Goal: Transaction & Acquisition: Purchase product/service

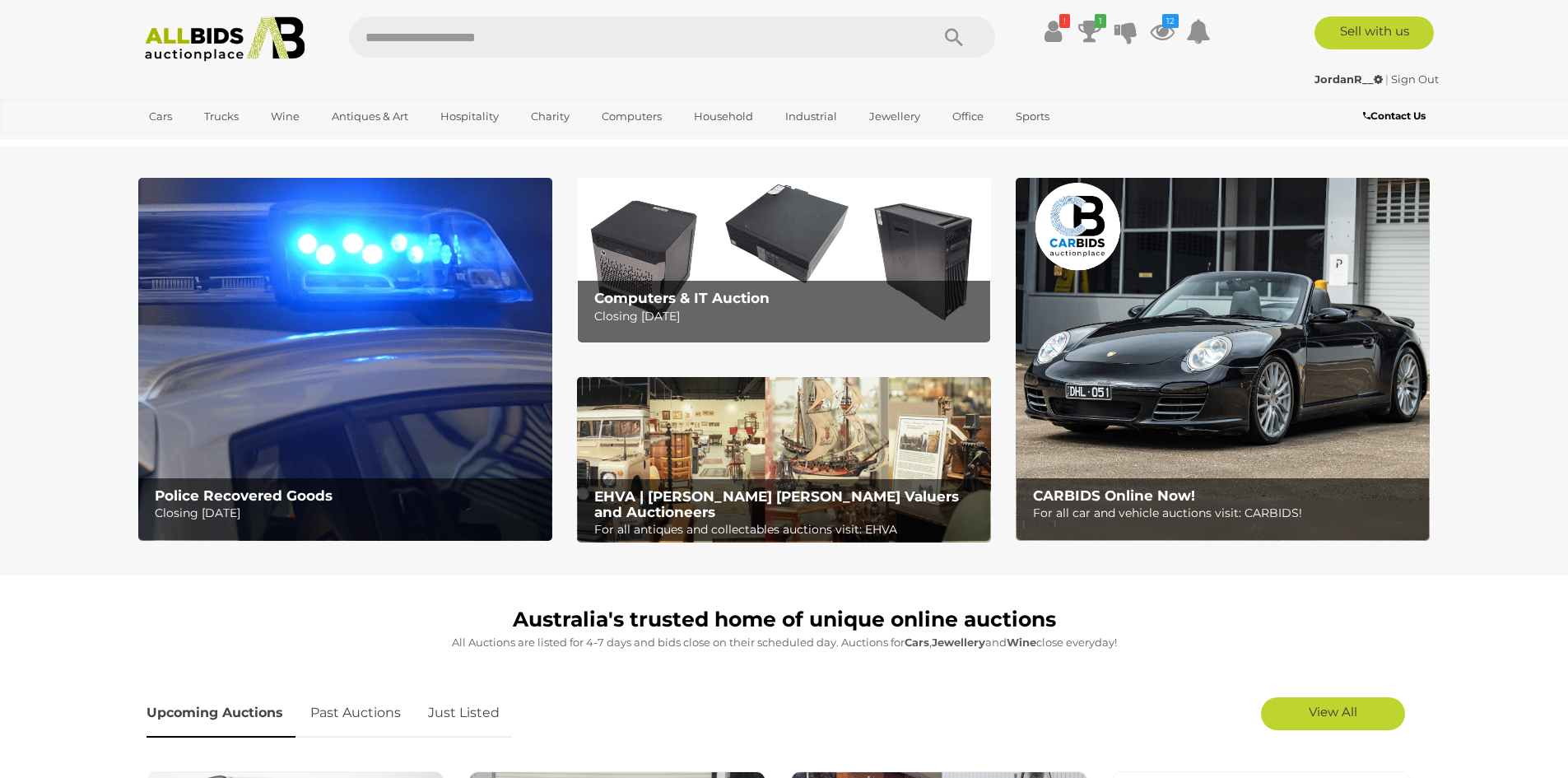
click at [461, 710] on link "Just Listed" at bounding box center [463, 713] width 96 height 49
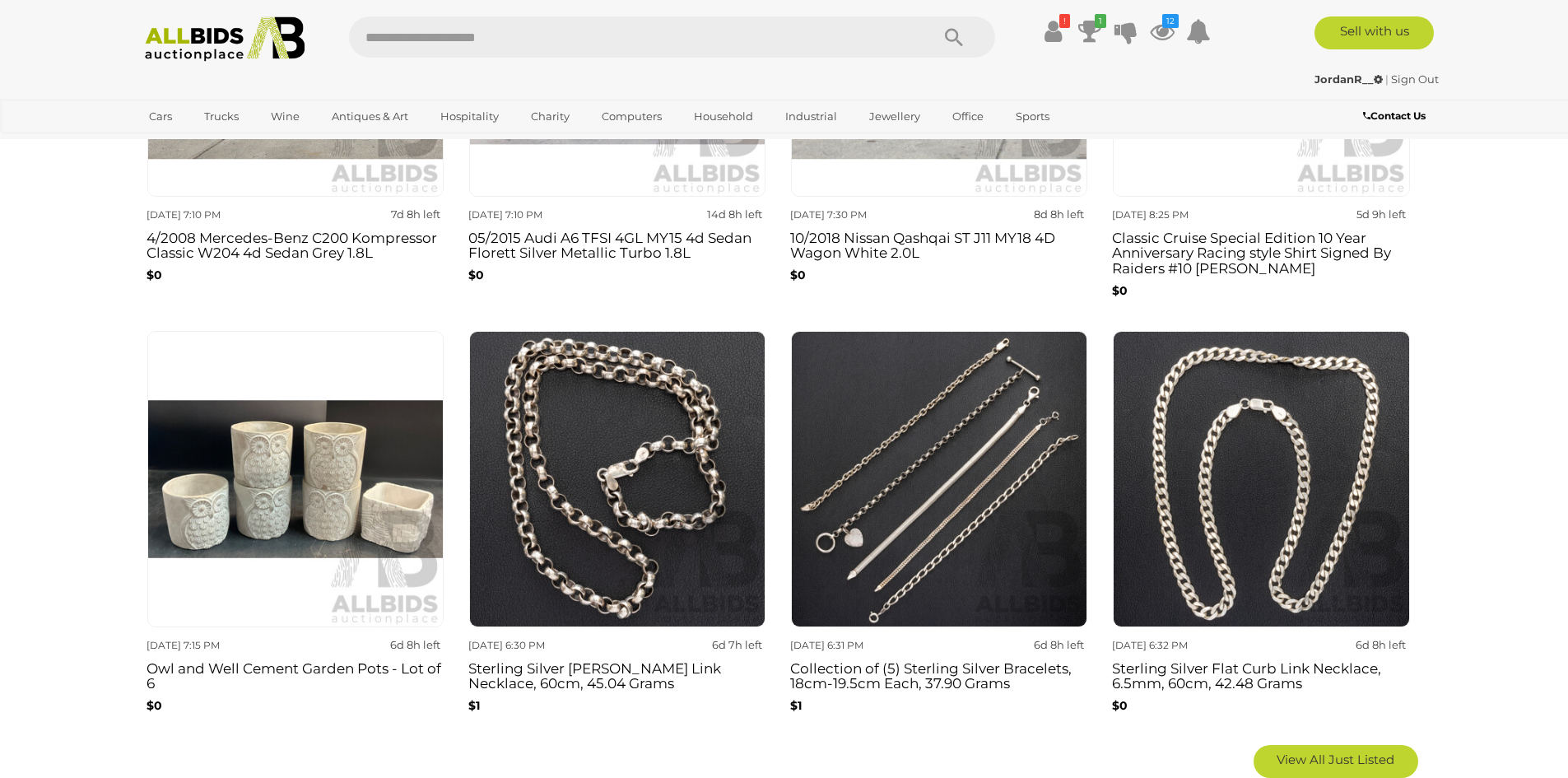
scroll to position [988, 0]
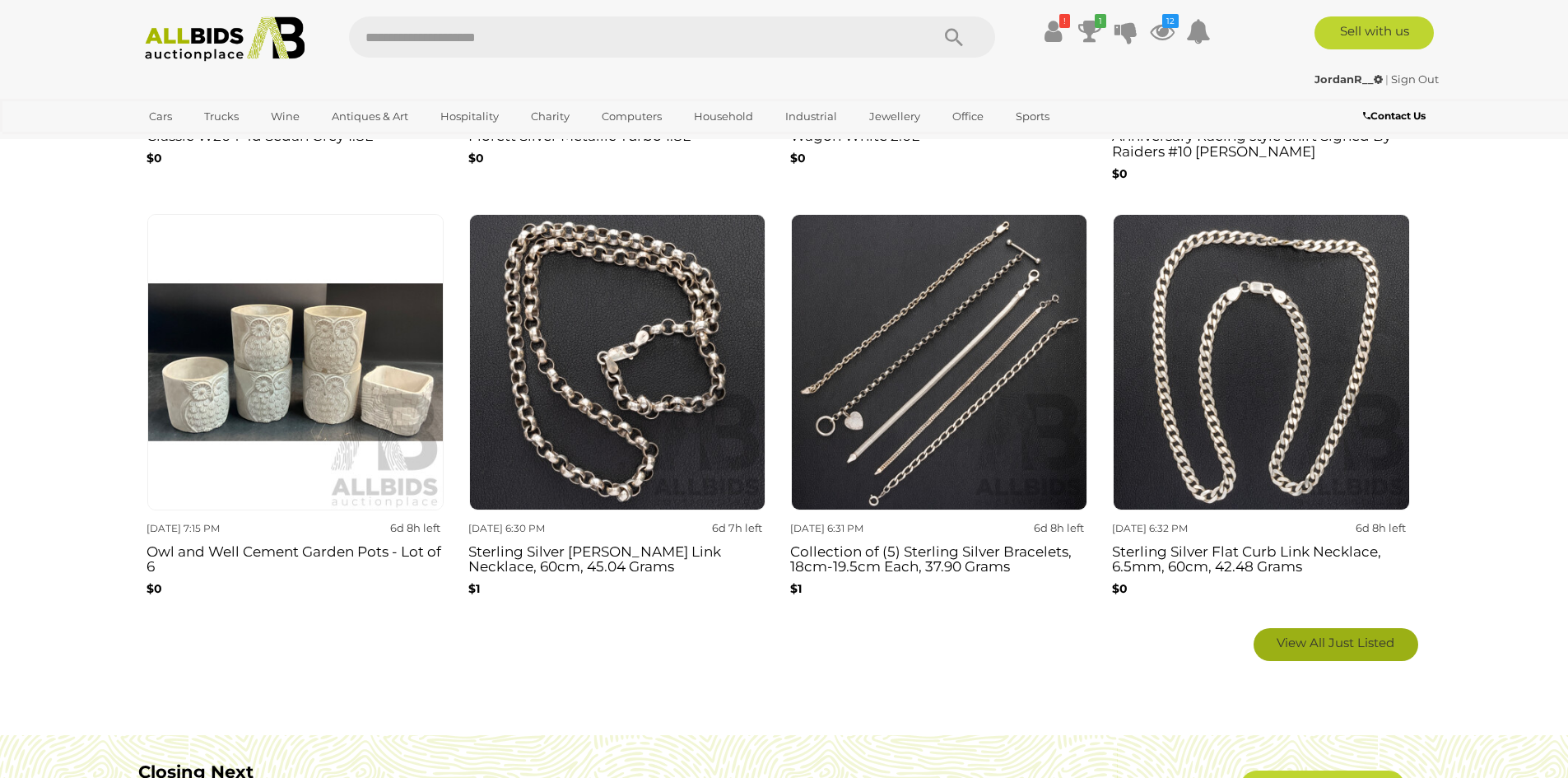
click at [1361, 632] on link "View All Just Listed" at bounding box center [1335, 645] width 165 height 33
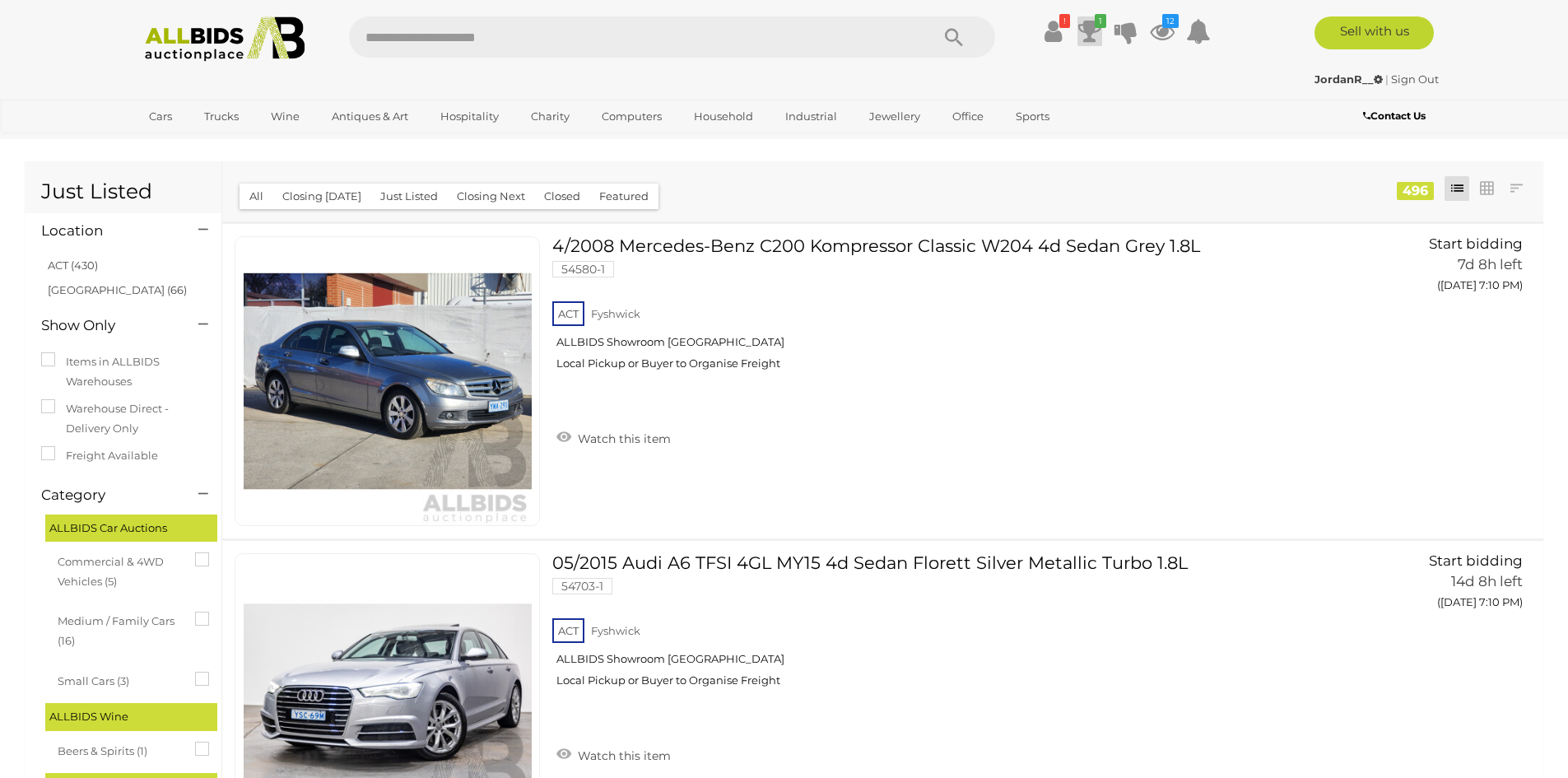
click at [1092, 38] on icon at bounding box center [1089, 31] width 23 height 30
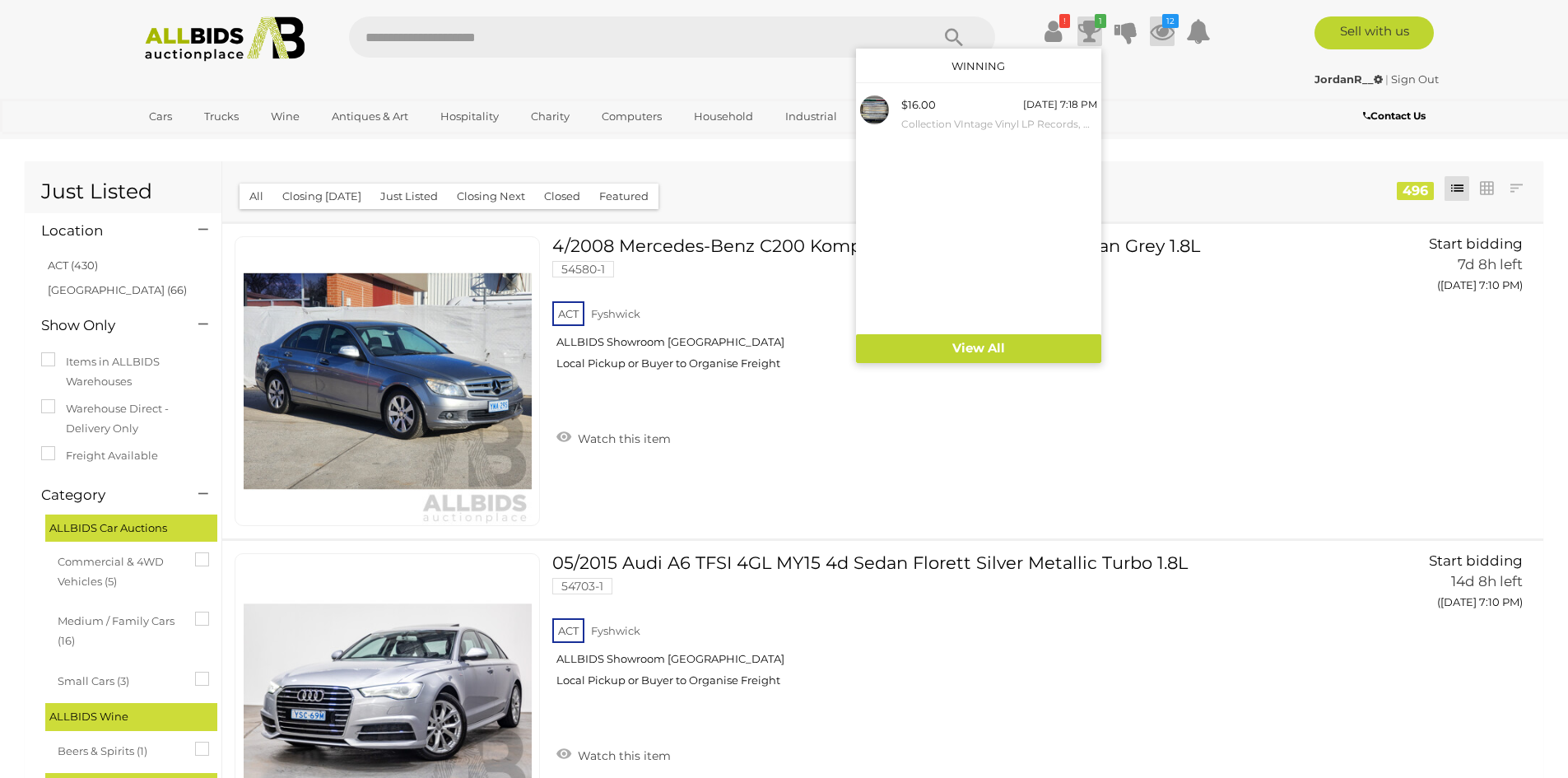
click at [1157, 34] on icon at bounding box center [1162, 31] width 25 height 30
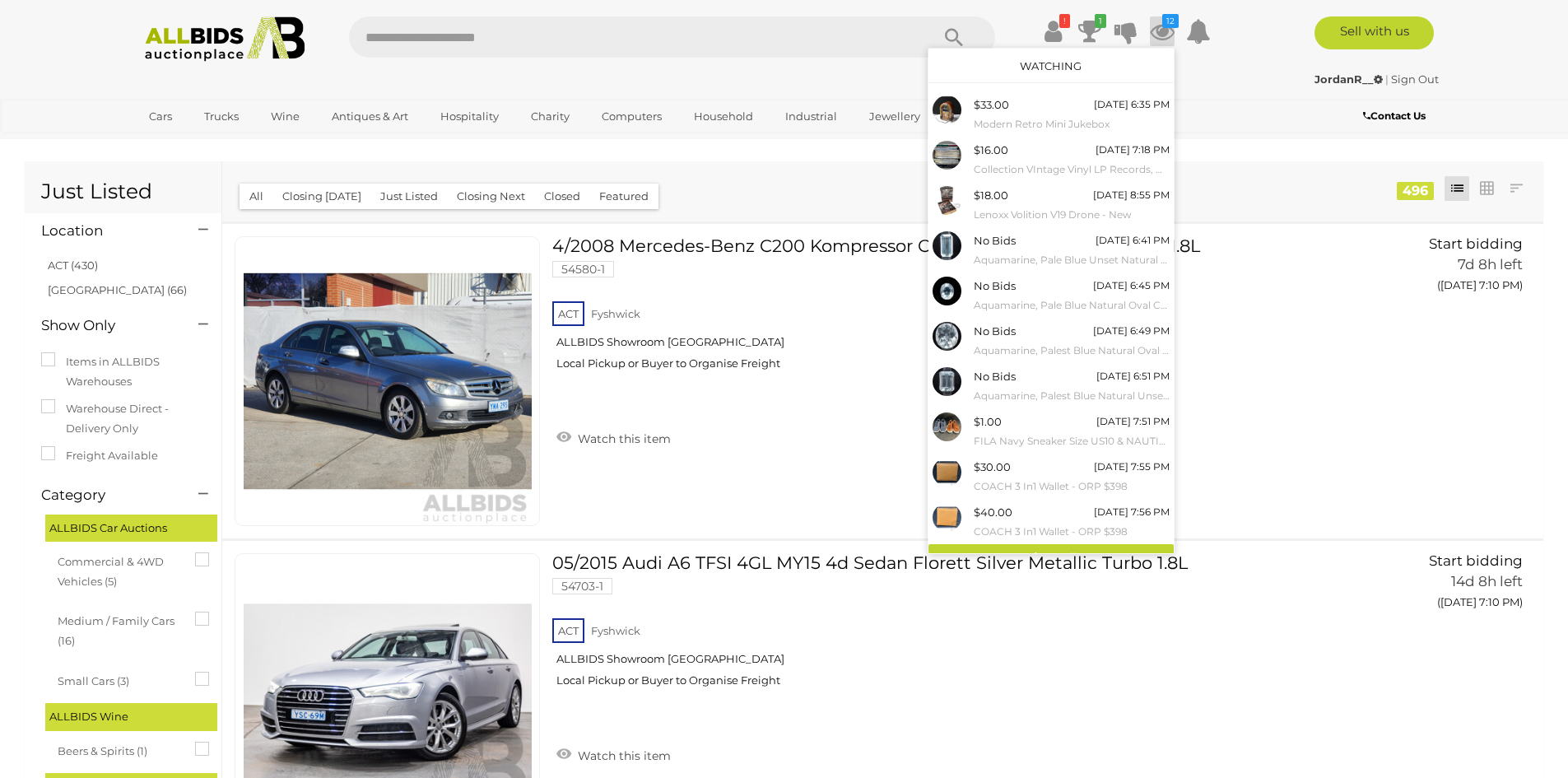
click at [1159, 33] on icon at bounding box center [1162, 31] width 25 height 30
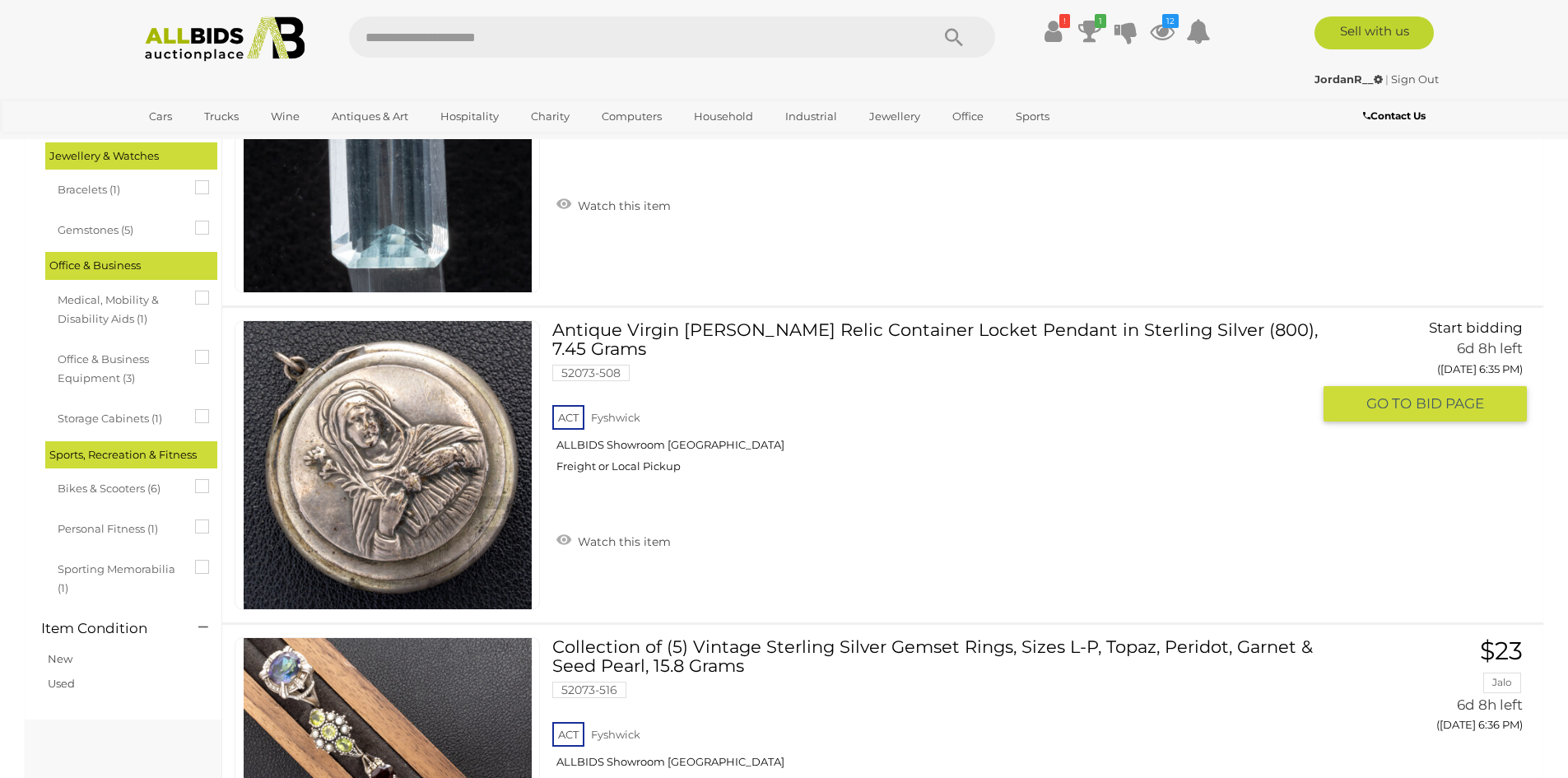
scroll to position [2634, 0]
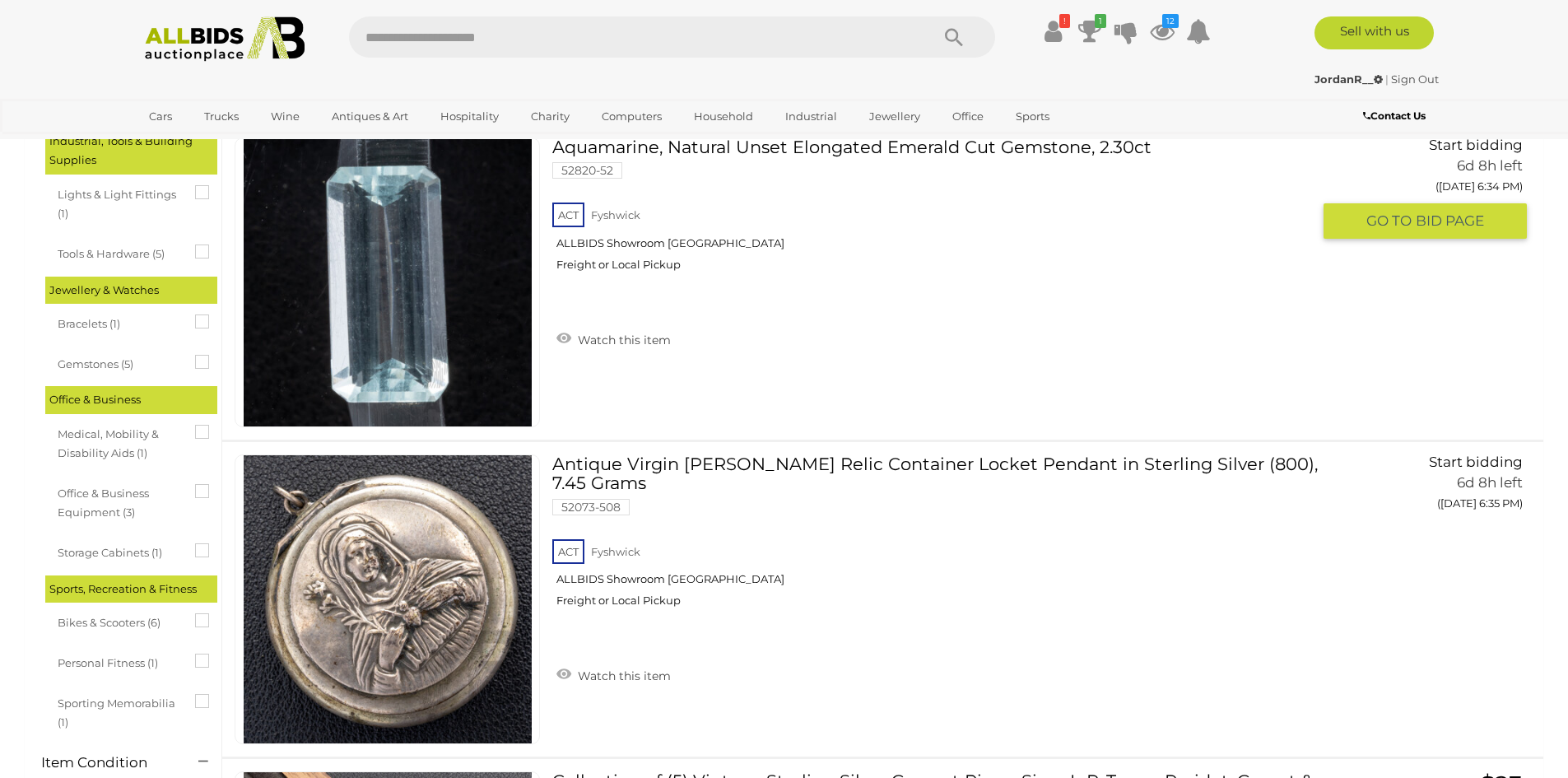
click at [647, 352] on div "Aquamarine, Natural Unset Elongated Emerald Cut Gemstone, 2.30ct 52820-52 ACT F…" at bounding box center [937, 247] width 770 height 220
click at [654, 337] on link "Watch this item" at bounding box center [613, 338] width 123 height 25
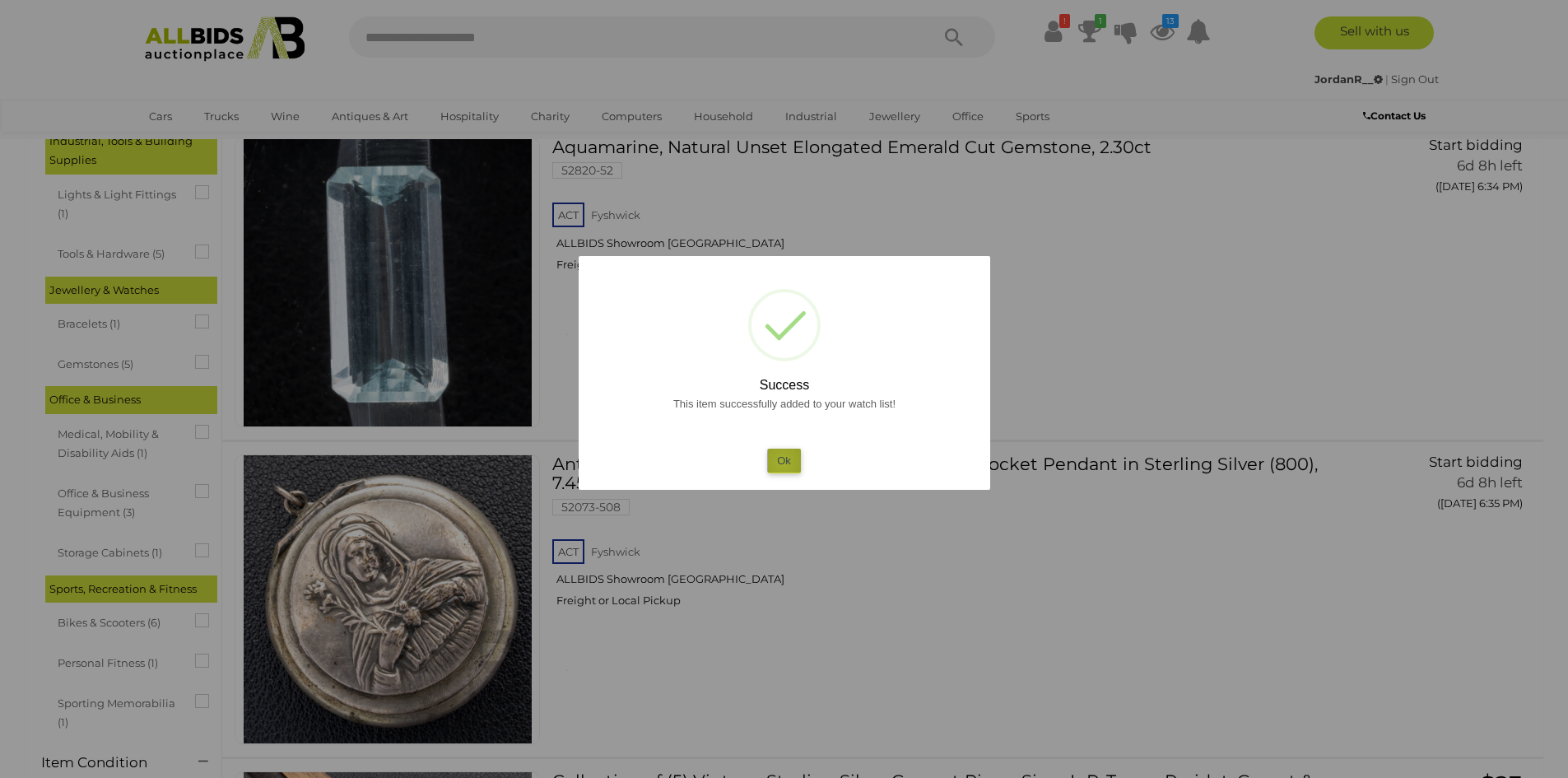
click at [783, 461] on button "Ok" at bounding box center [784, 461] width 33 height 24
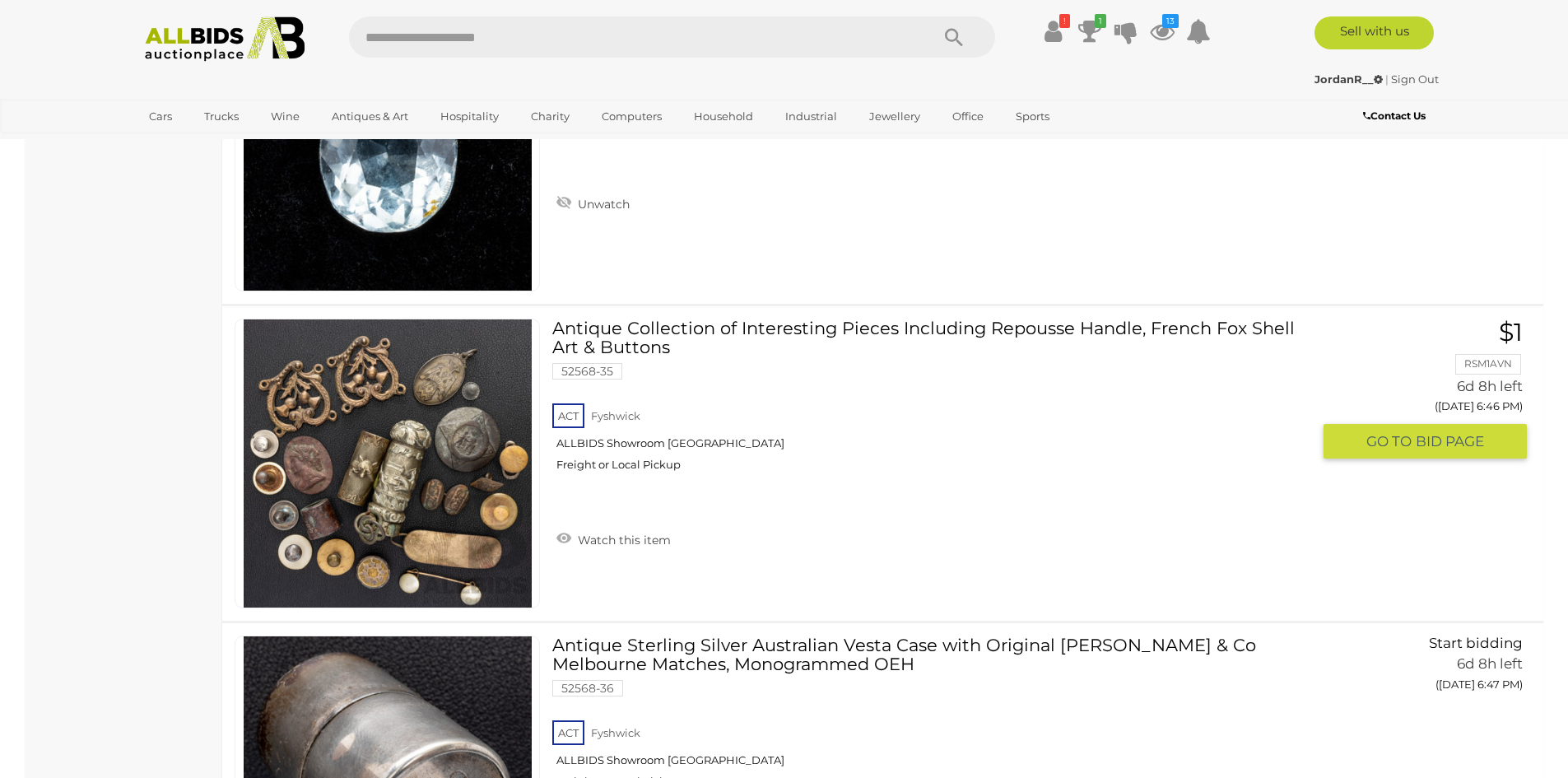
scroll to position [5927, 0]
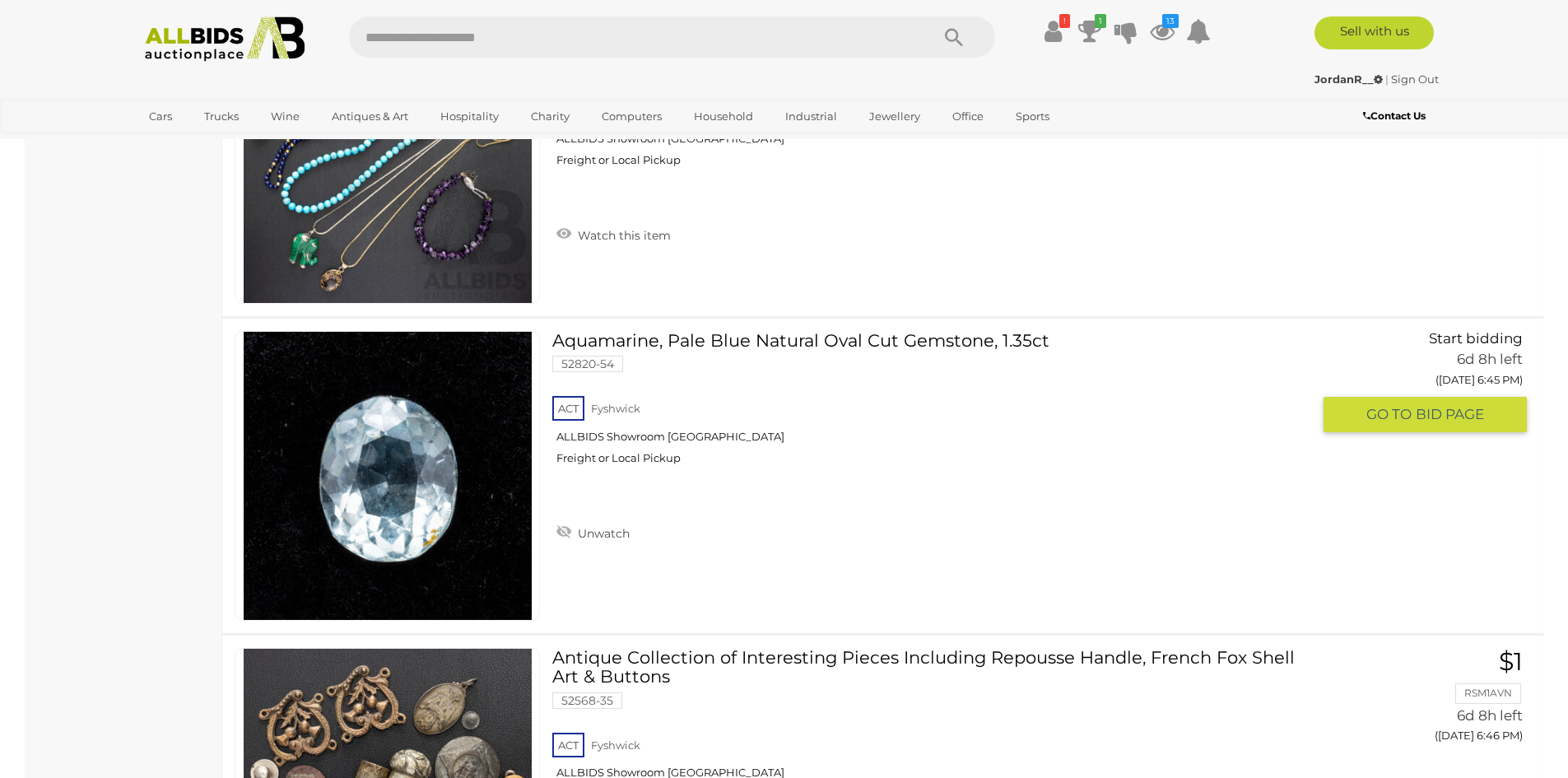
click at [455, 548] on img at bounding box center [388, 476] width 288 height 288
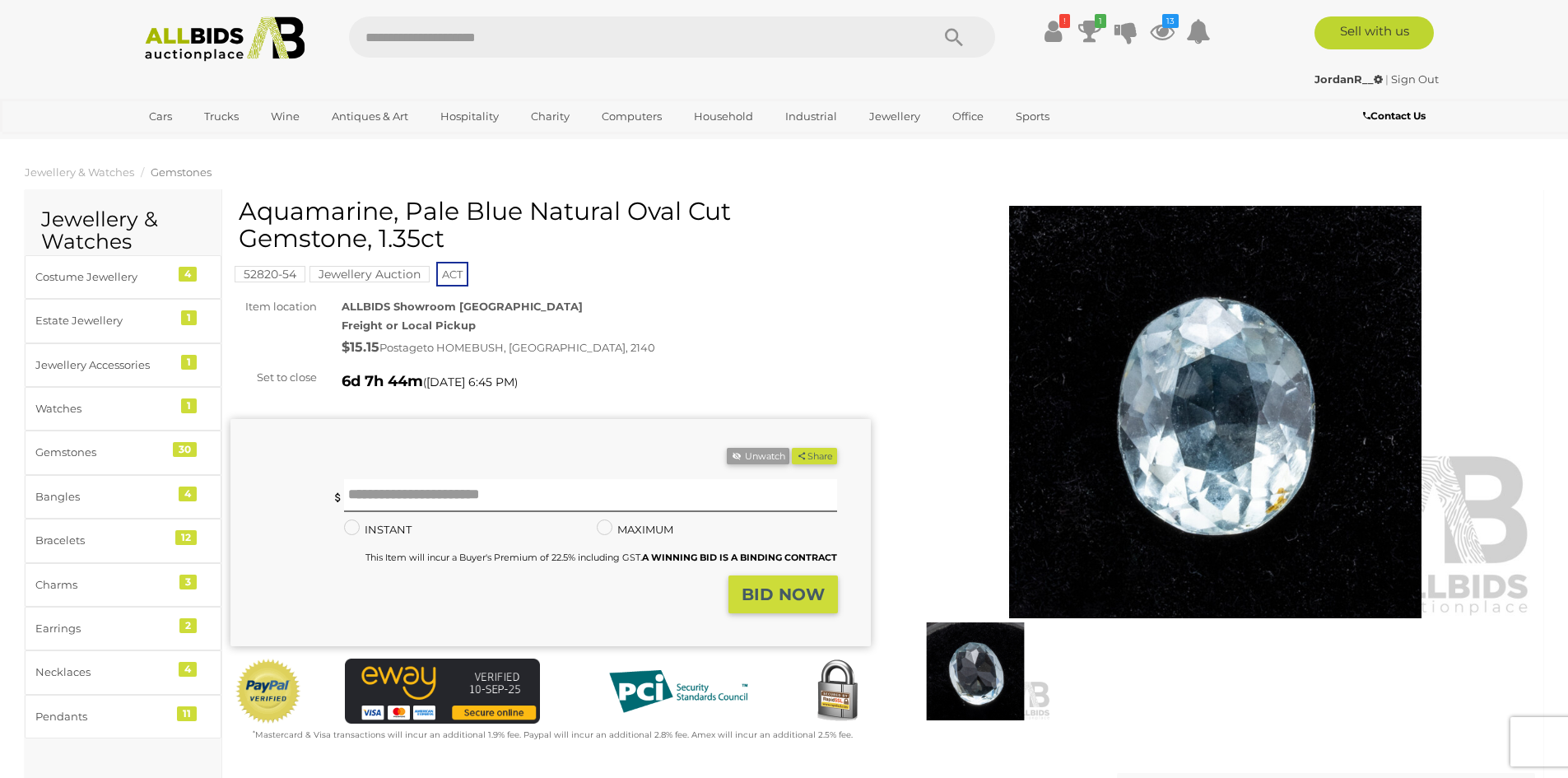
click at [1140, 467] on img at bounding box center [1215, 412] width 641 height 413
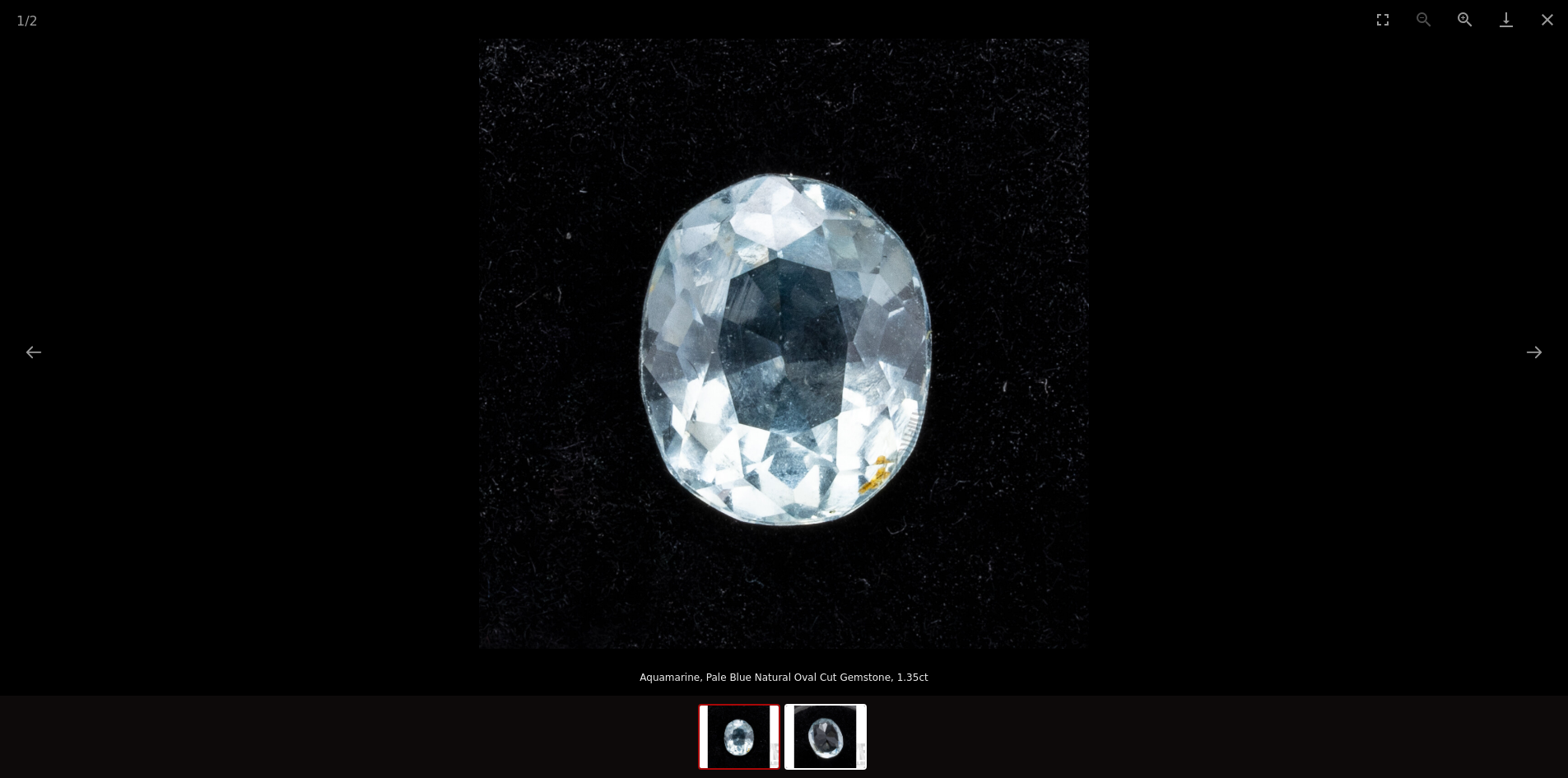
click at [870, 471] on img at bounding box center [784, 344] width 610 height 610
click at [872, 474] on img at bounding box center [784, 344] width 610 height 610
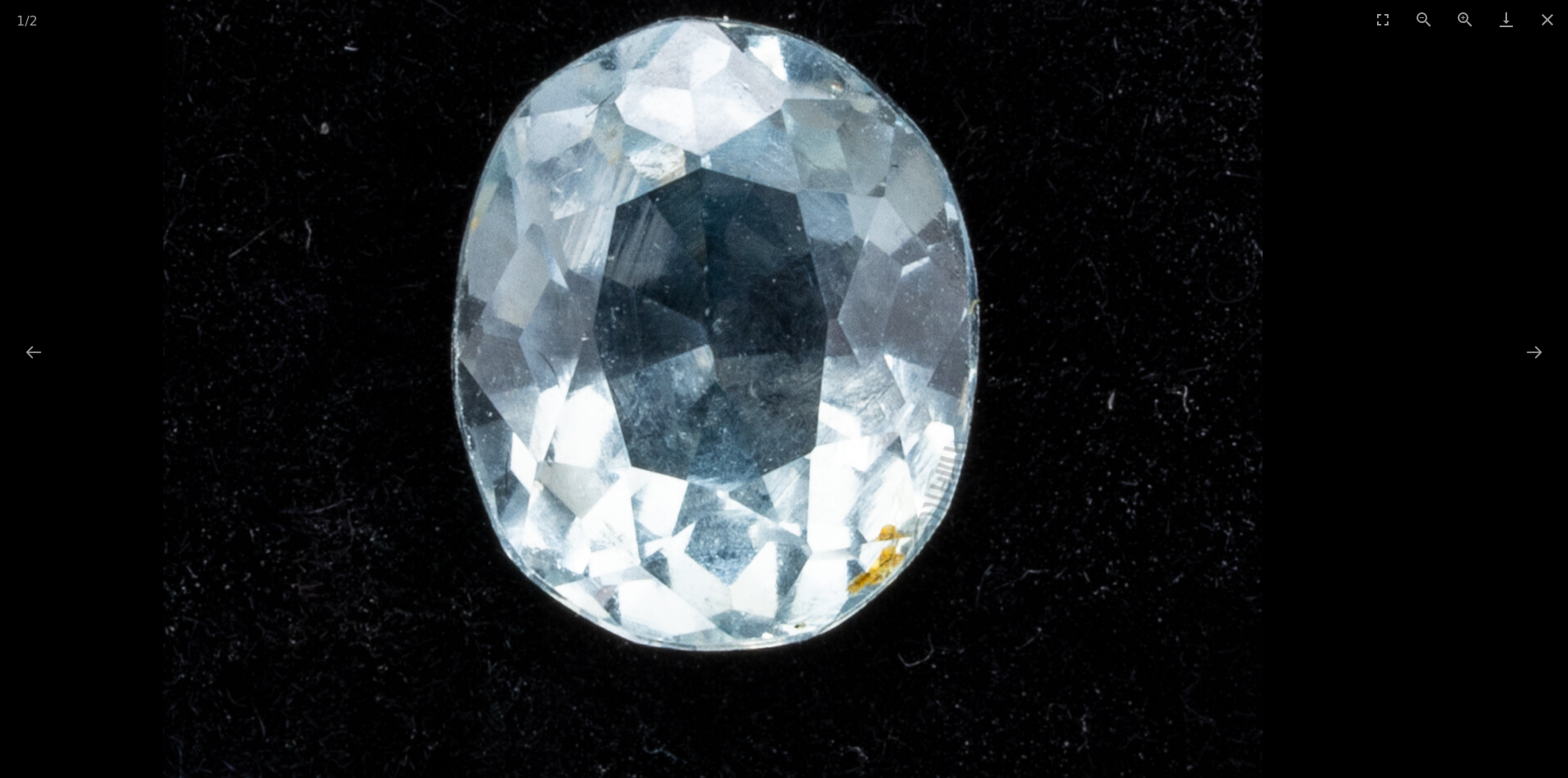
drag, startPoint x: 785, startPoint y: 317, endPoint x: 786, endPoint y: 382, distance: 65.0
click at [786, 382] on img at bounding box center [712, 322] width 1099 height 1099
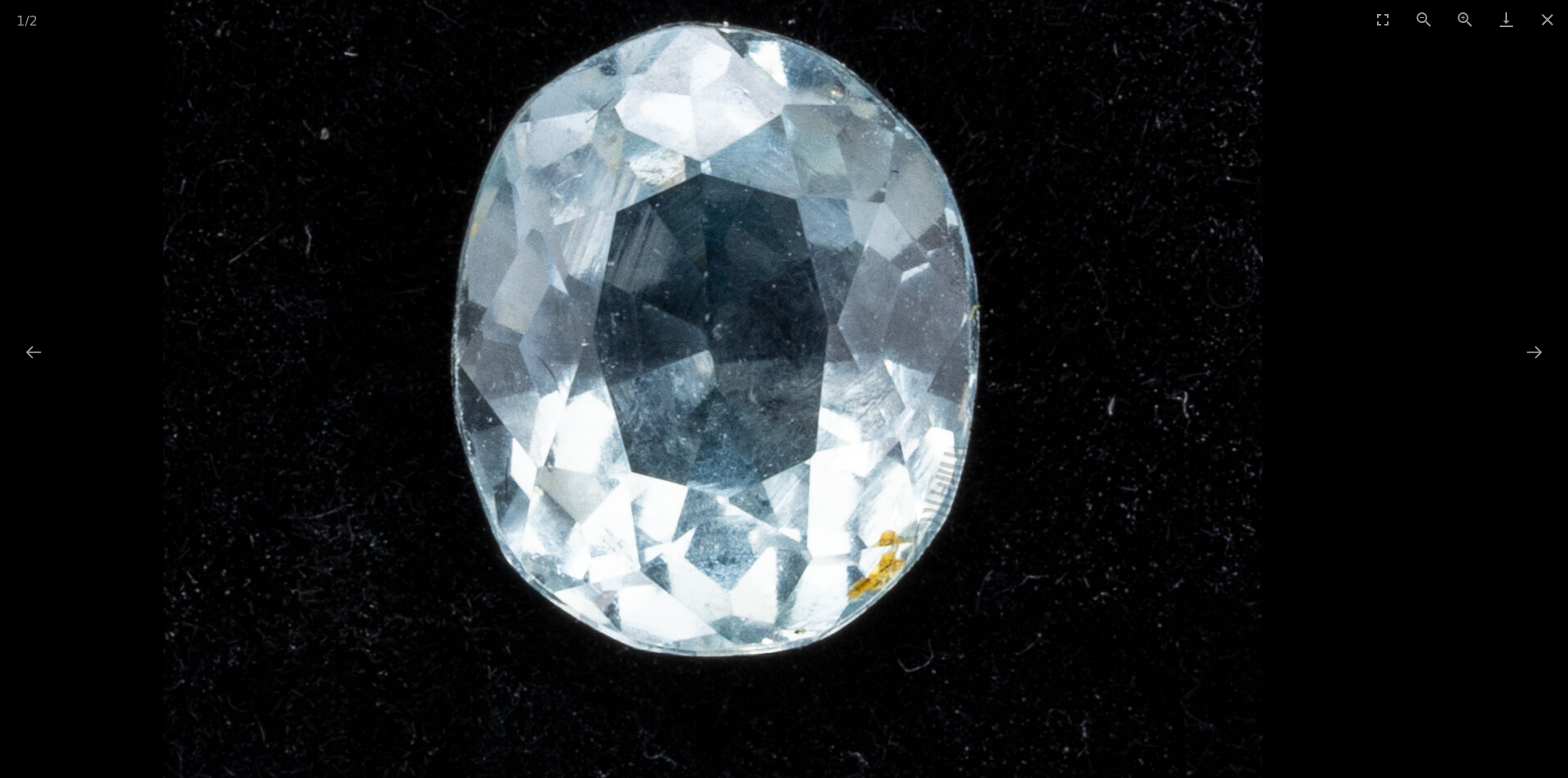
click at [786, 382] on img at bounding box center [712, 328] width 1099 height 1099
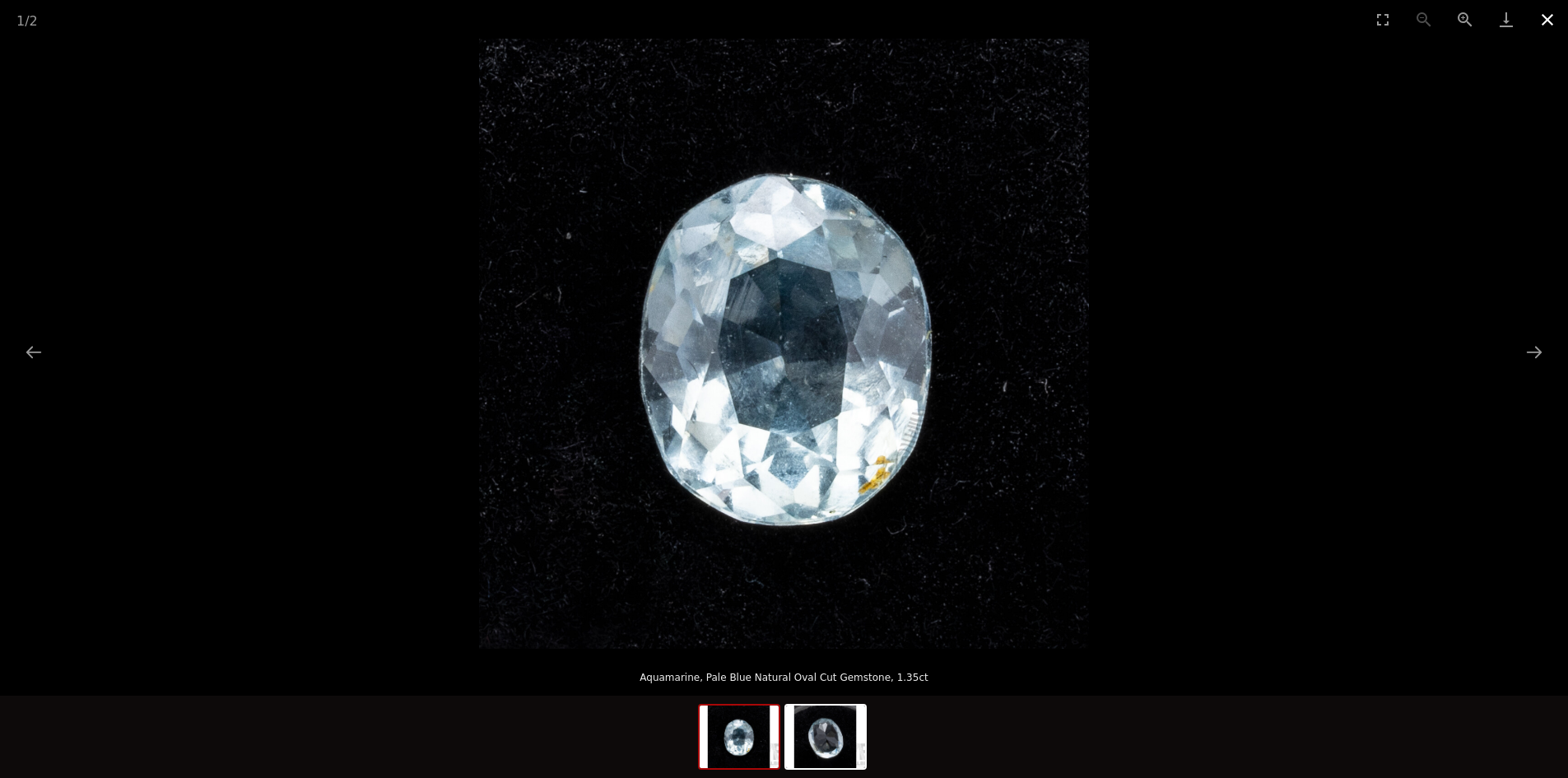
click at [1544, 17] on button "Close gallery" at bounding box center [1546, 19] width 41 height 39
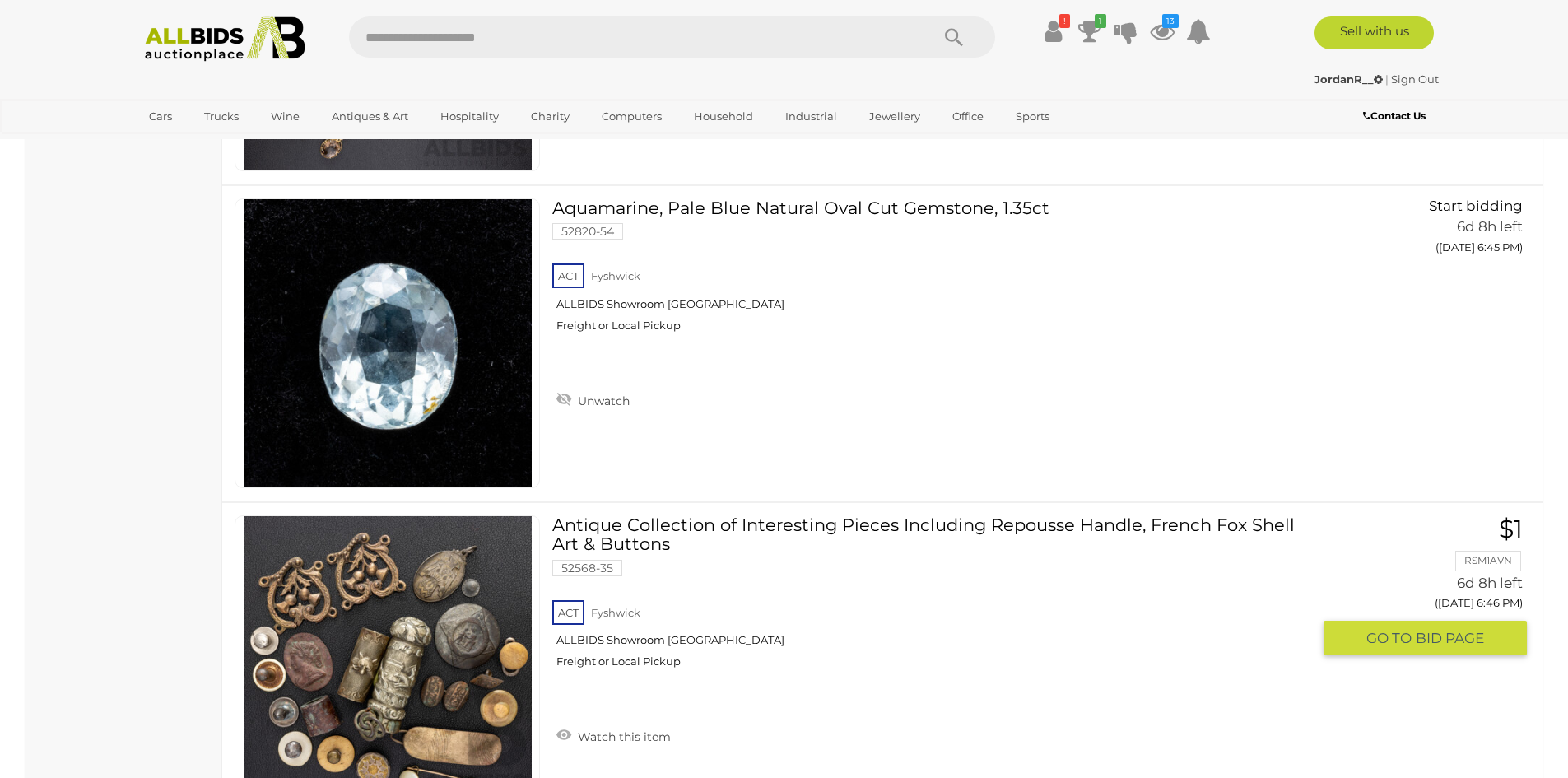
scroll to position [5927, 0]
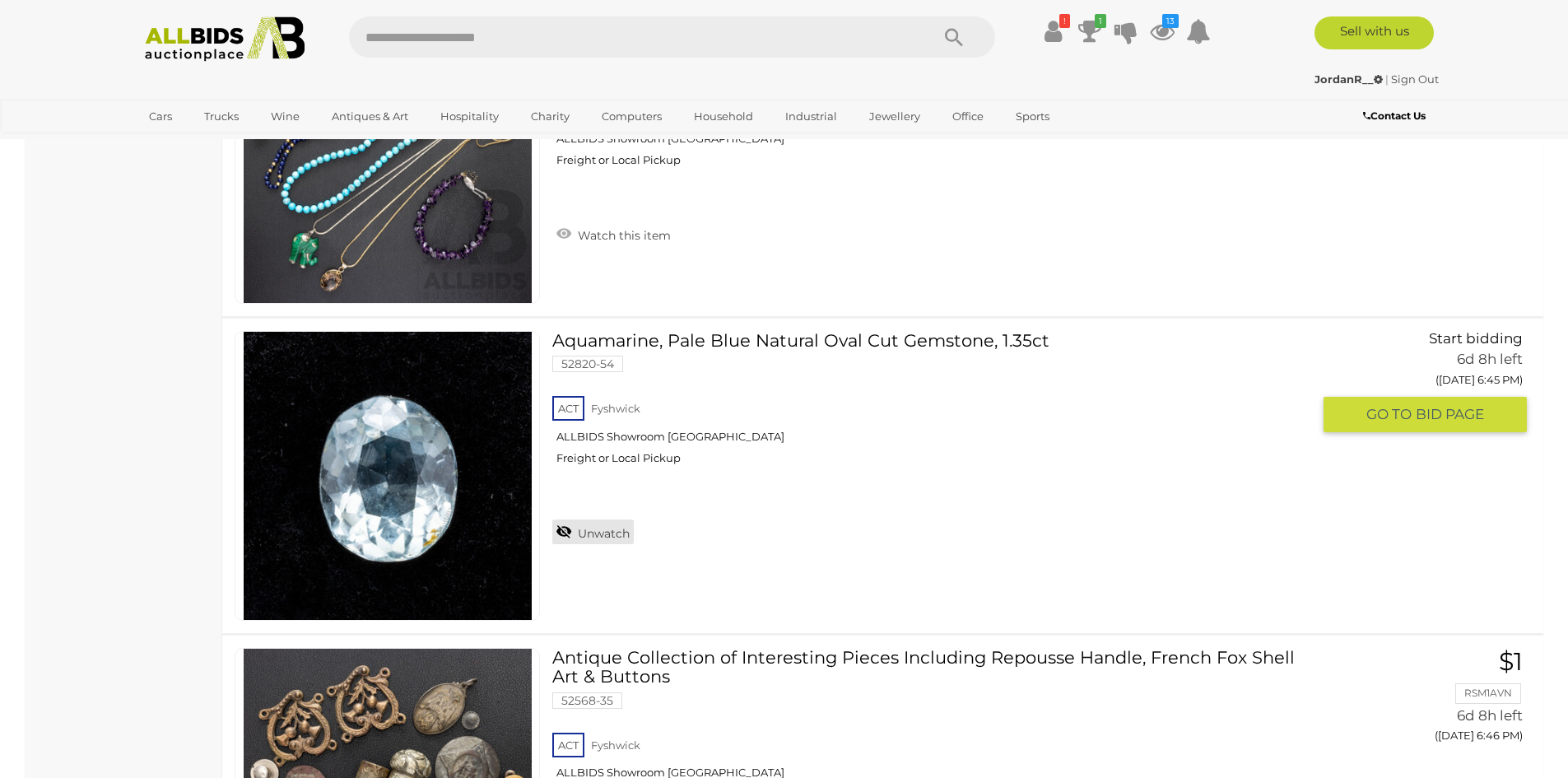
click at [595, 534] on link "Unwatch" at bounding box center [592, 532] width 81 height 25
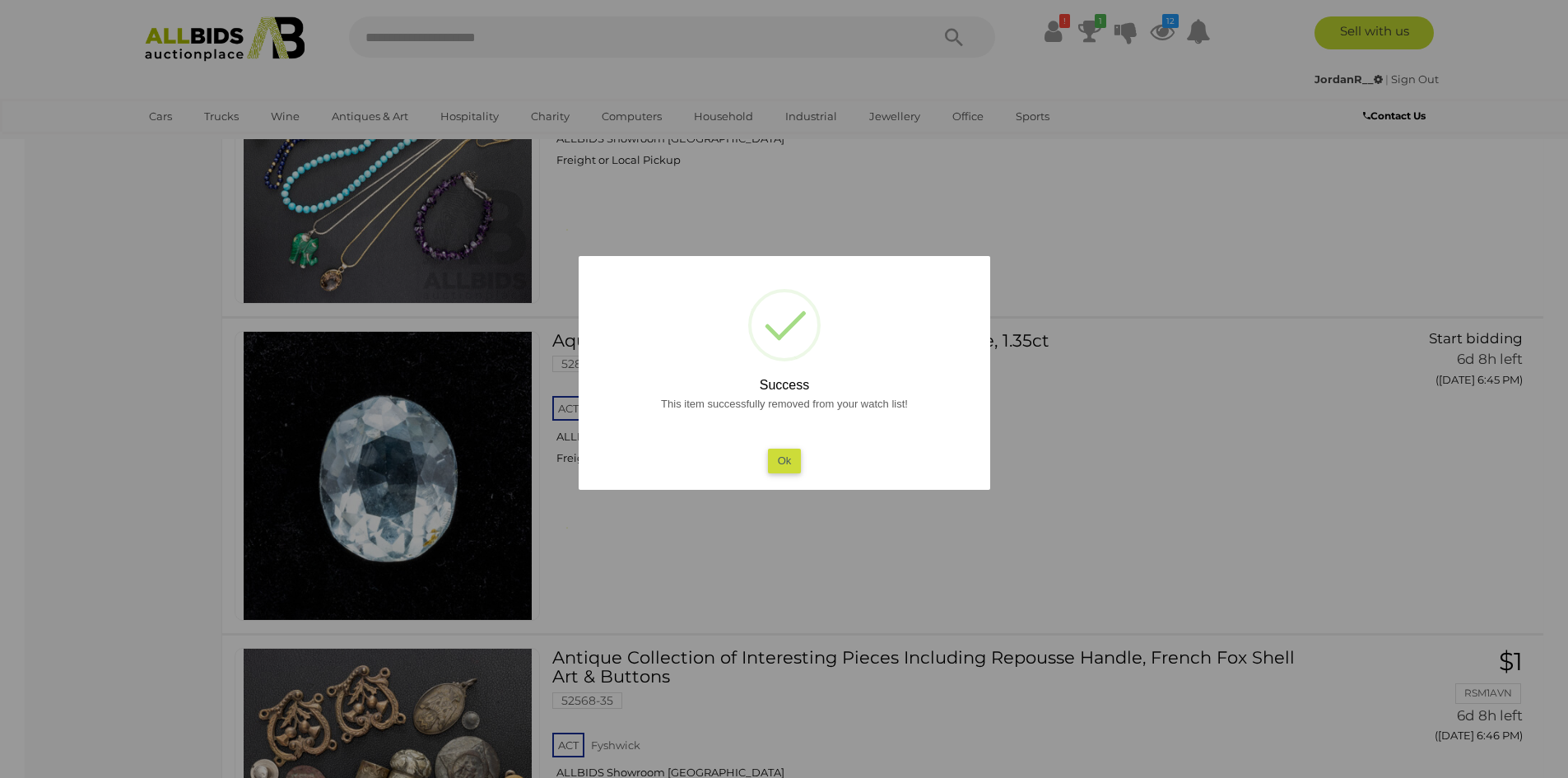
click at [776, 466] on button "Ok" at bounding box center [784, 461] width 33 height 24
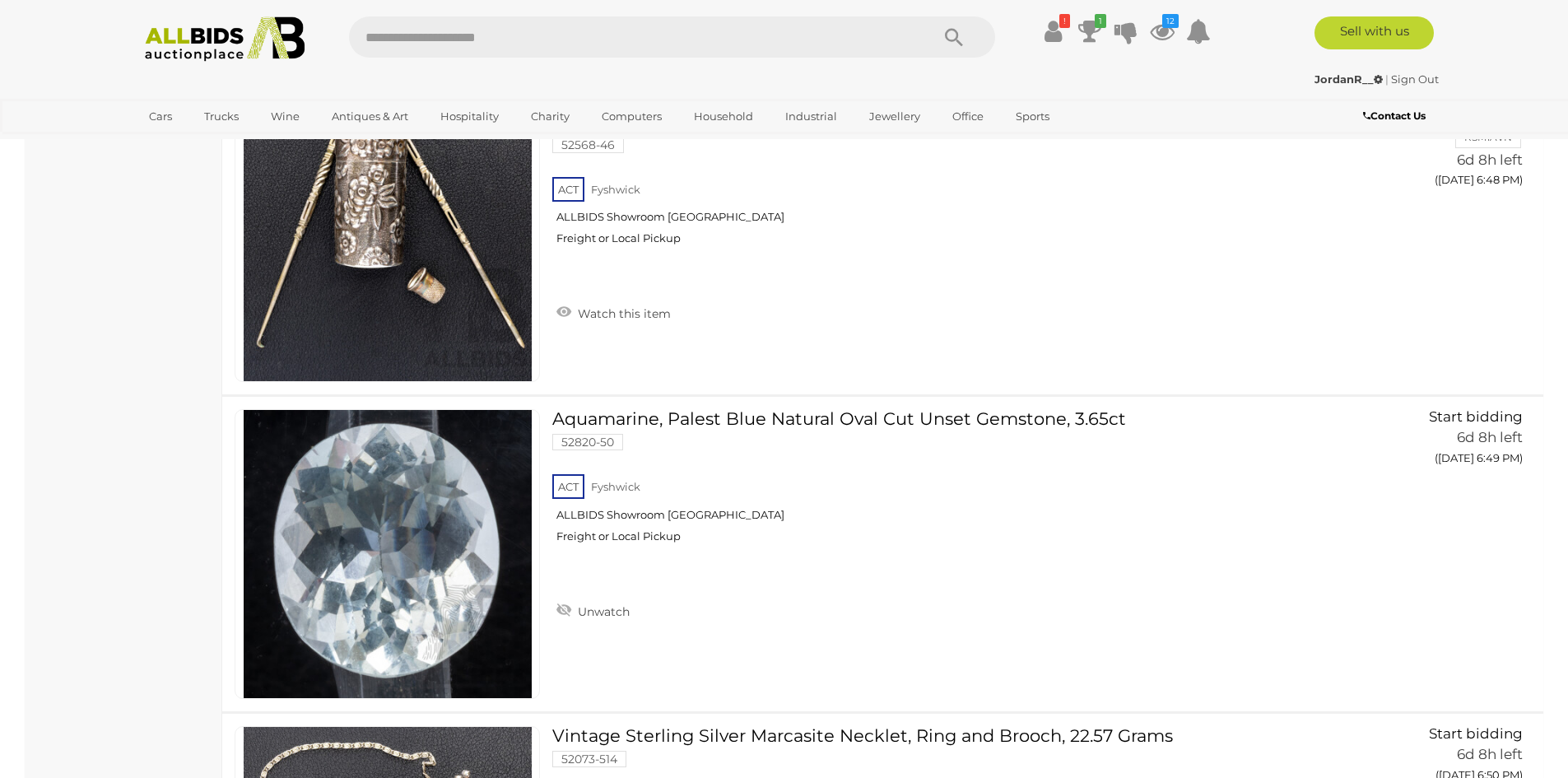
scroll to position [7243, 0]
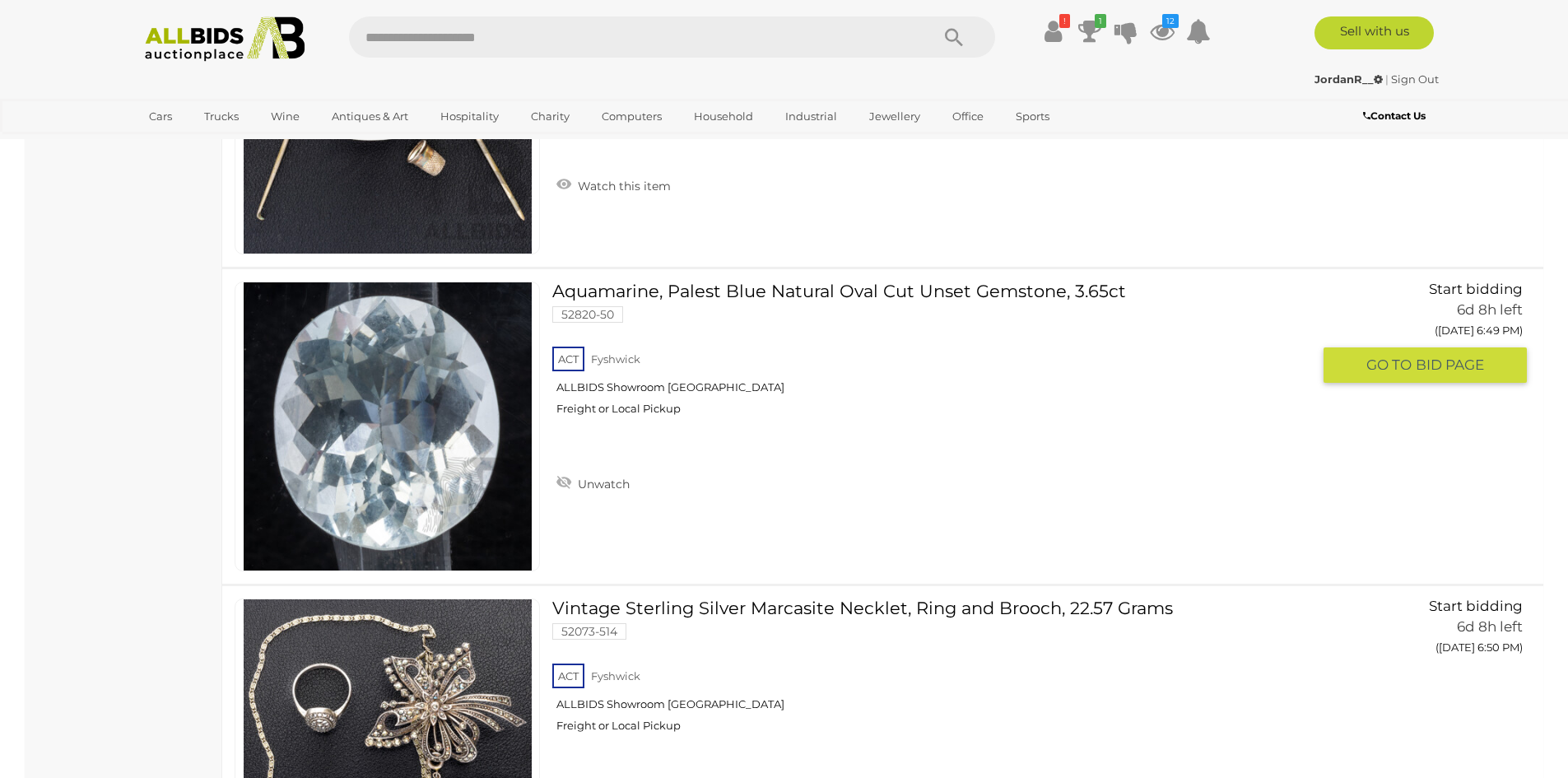
click at [454, 394] on link at bounding box center [387, 426] width 305 height 290
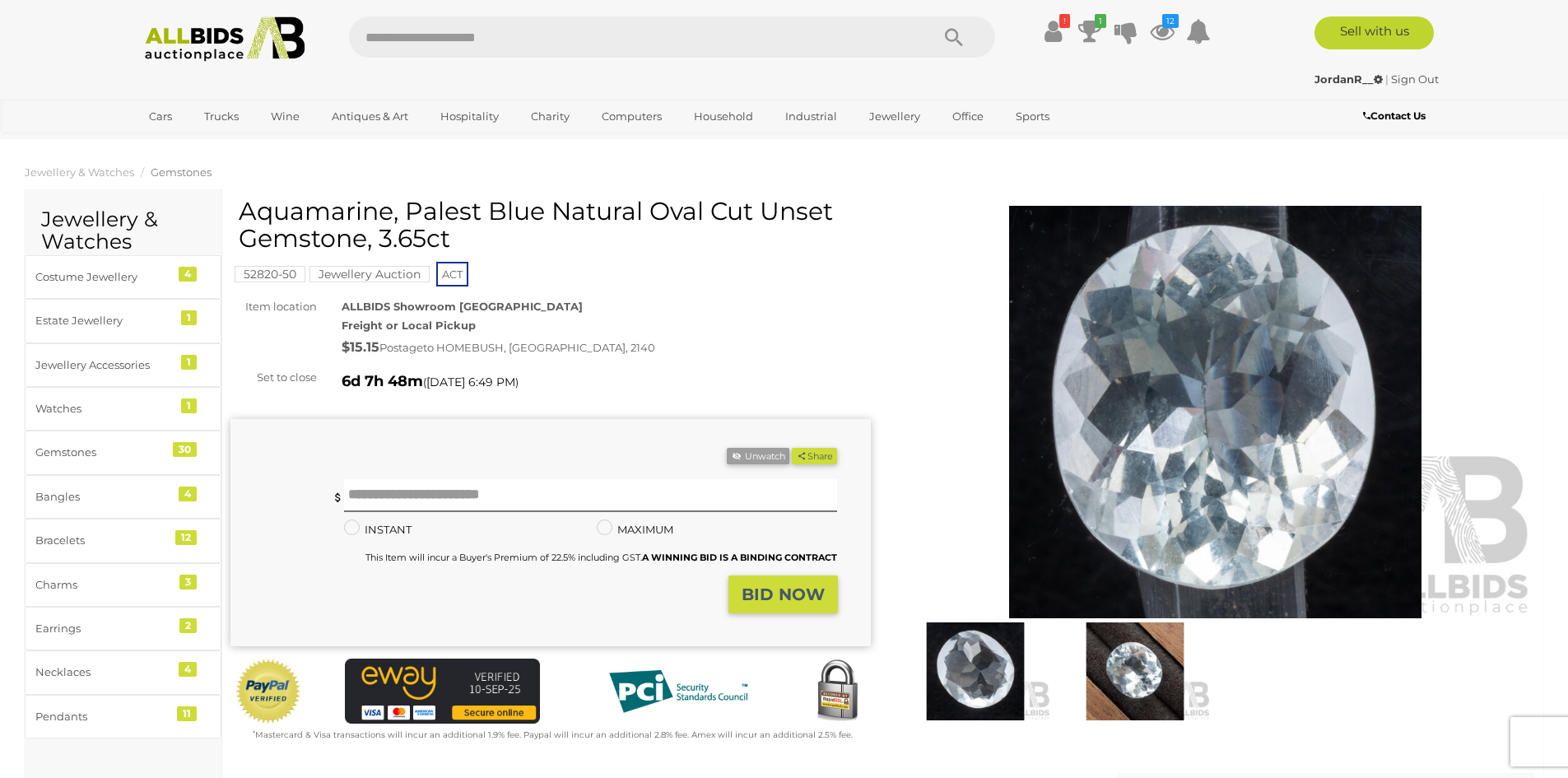
click at [1233, 398] on img at bounding box center [1215, 412] width 641 height 413
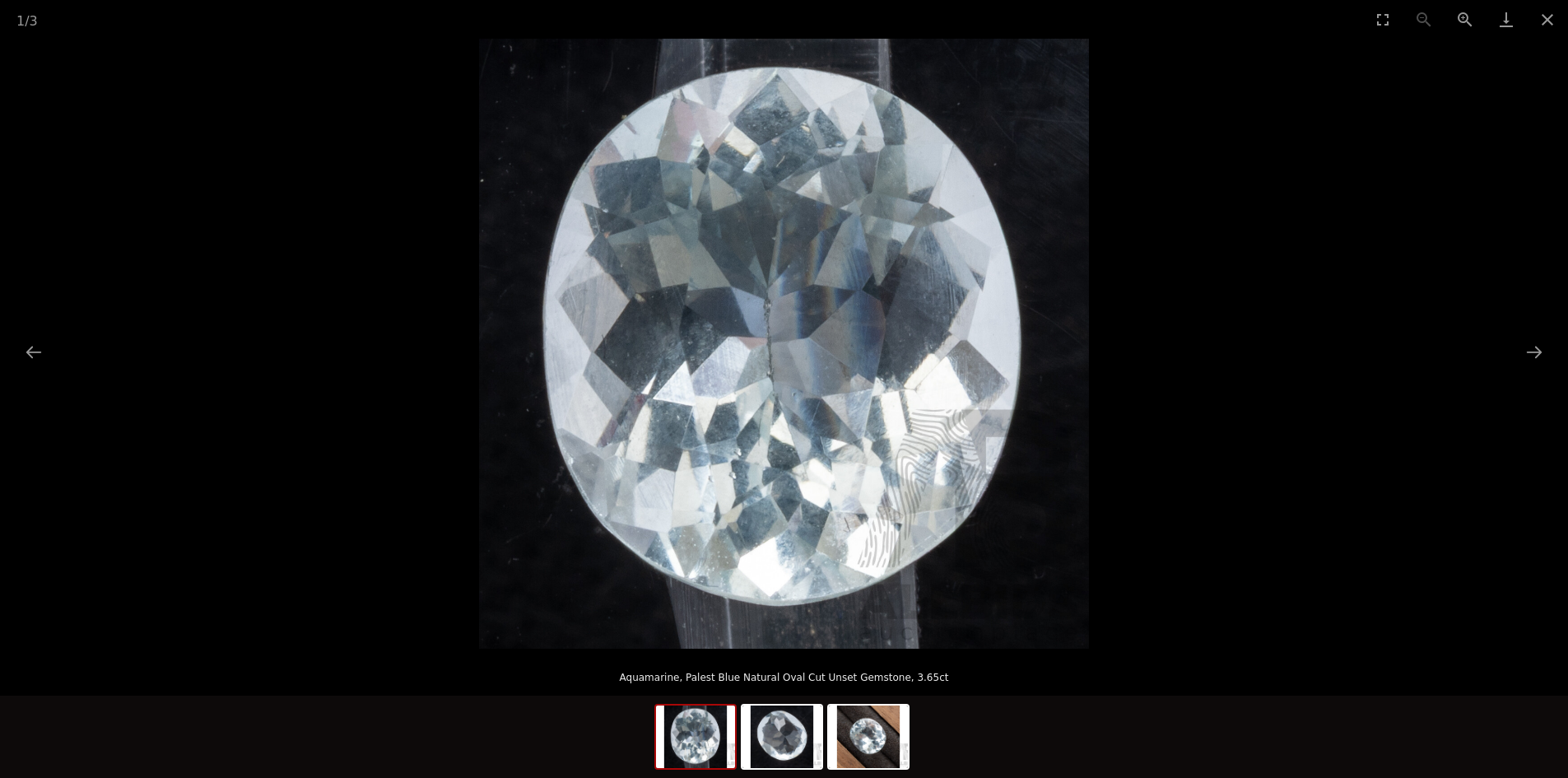
click at [785, 441] on img at bounding box center [784, 344] width 610 height 610
click at [786, 441] on img at bounding box center [784, 344] width 610 height 610
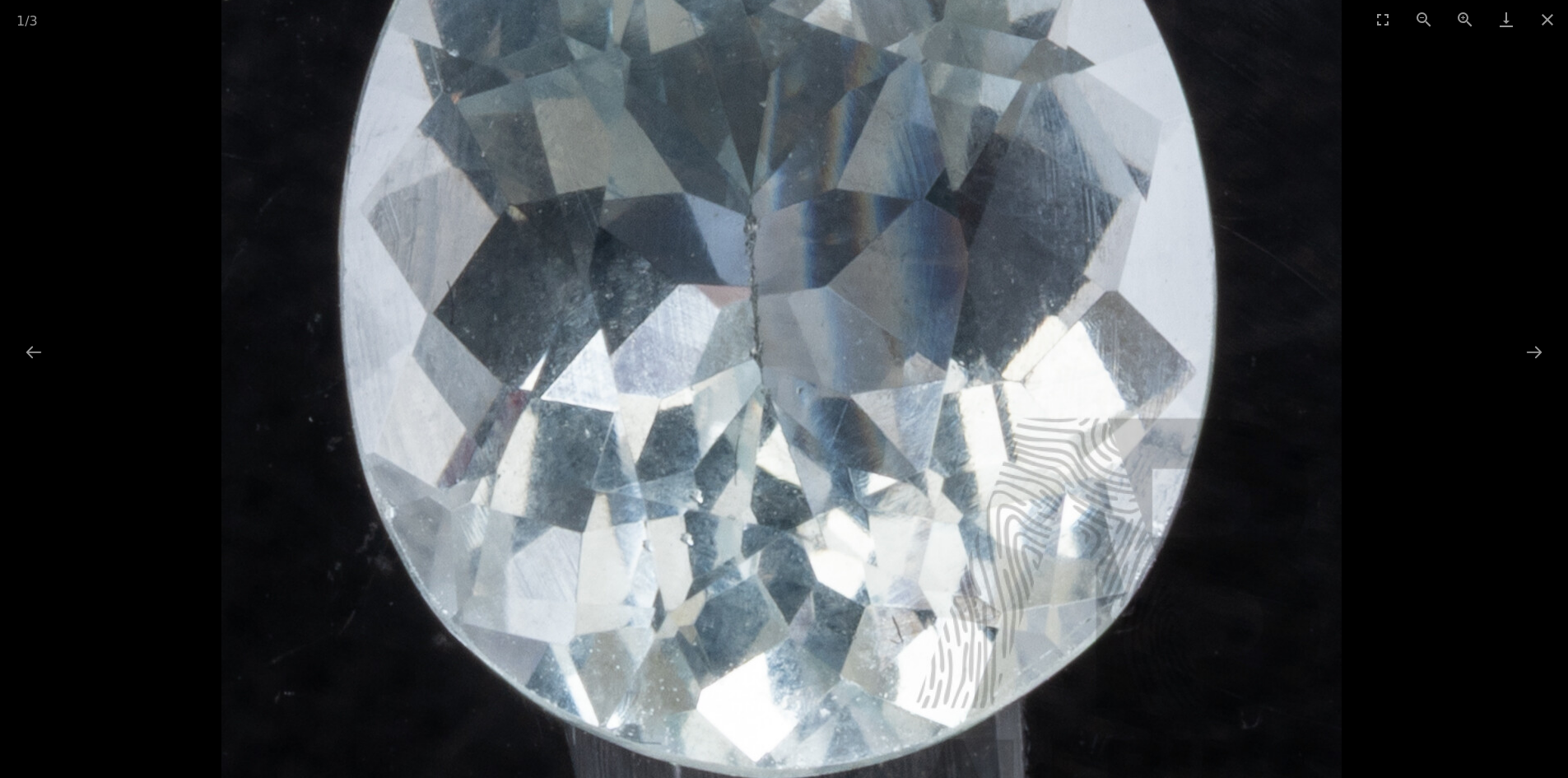
drag, startPoint x: 747, startPoint y: 284, endPoint x: 749, endPoint y: 387, distance: 103.0
click at [747, 366] on img at bounding box center [781, 297] width 1120 height 1120
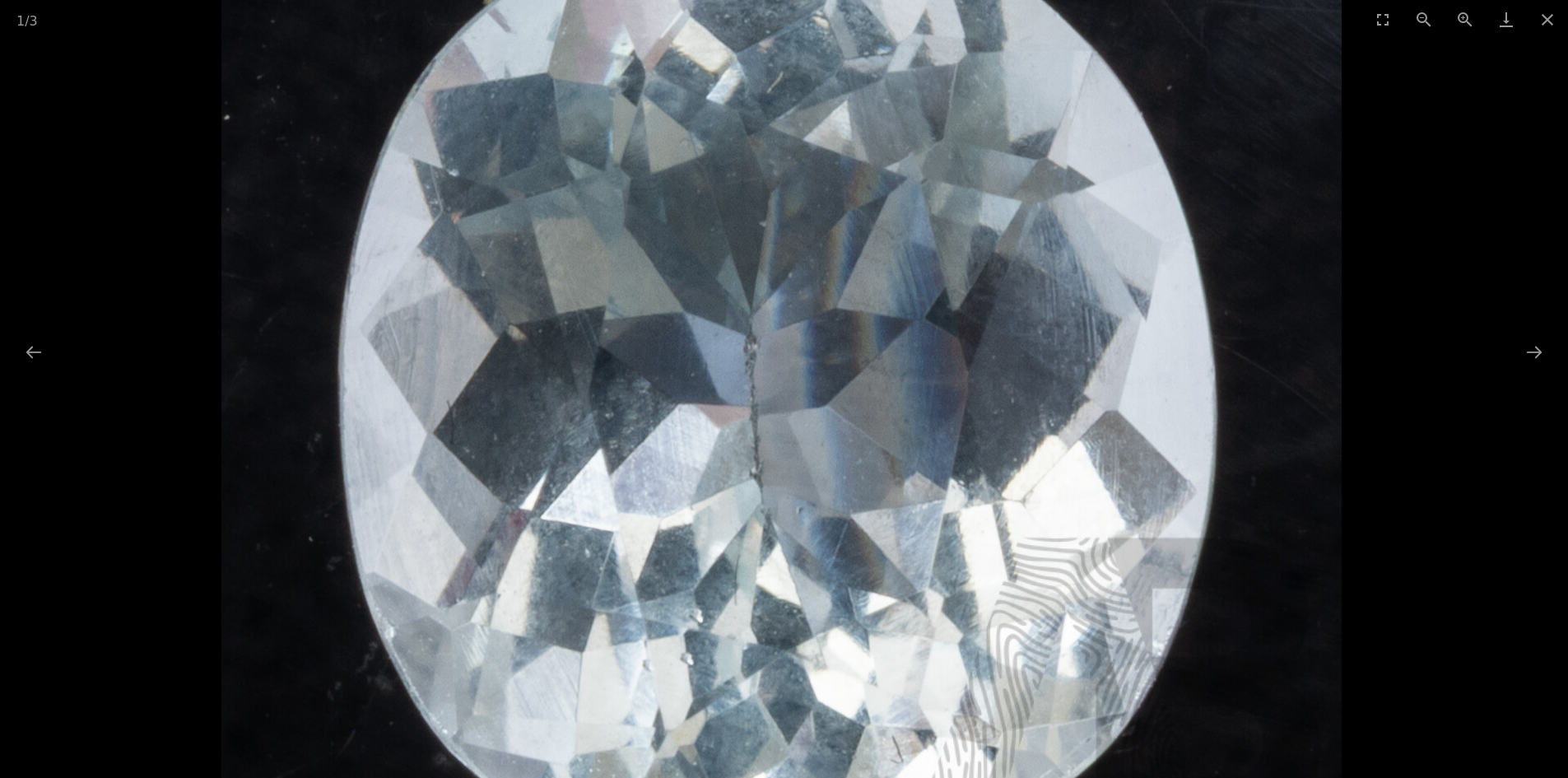
drag, startPoint x: 749, startPoint y: 298, endPoint x: 754, endPoint y: 372, distance: 74.2
click at [754, 361] on img at bounding box center [781, 417] width 1120 height 1120
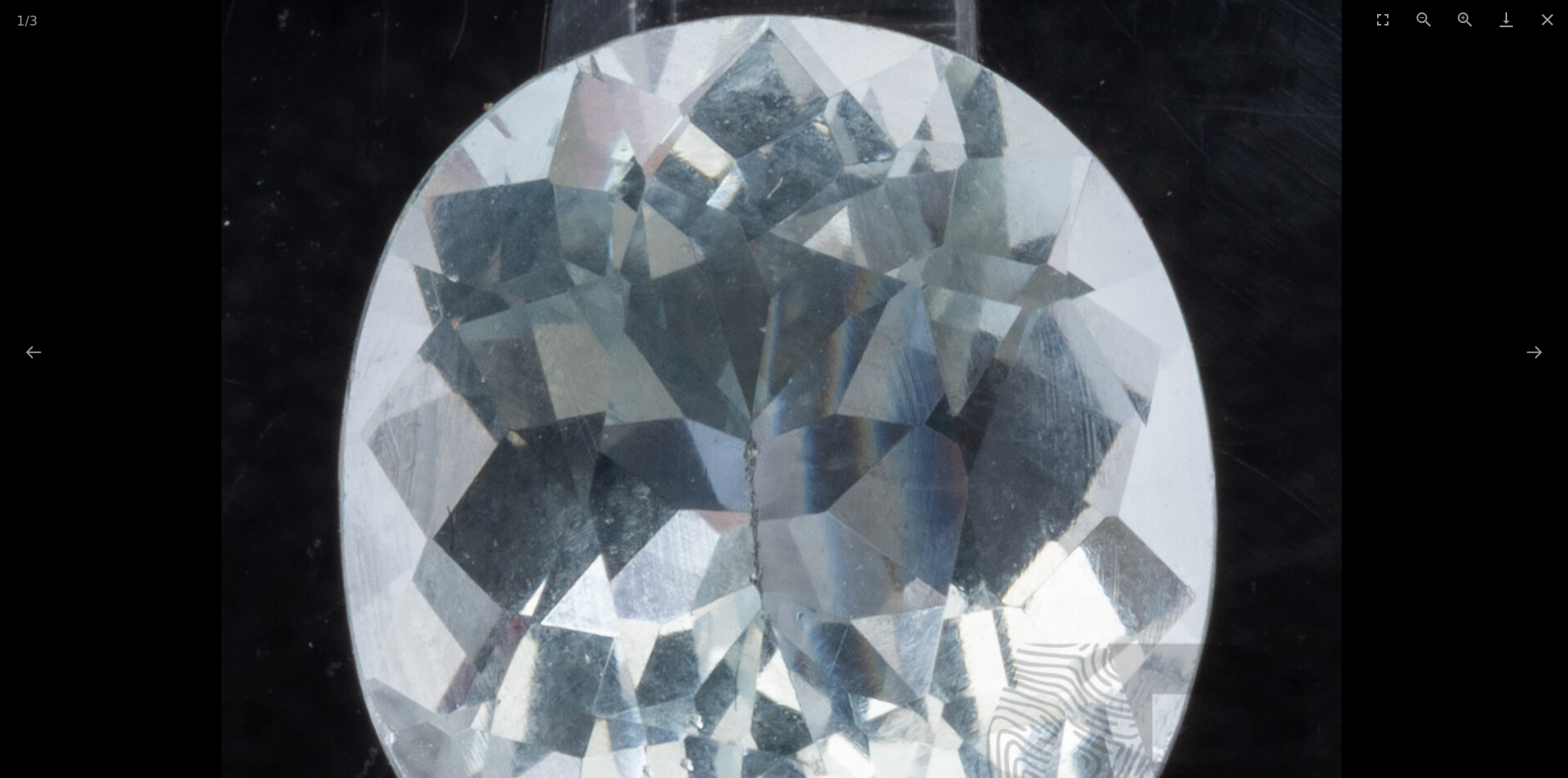
click at [754, 376] on img at bounding box center [781, 522] width 1120 height 1120
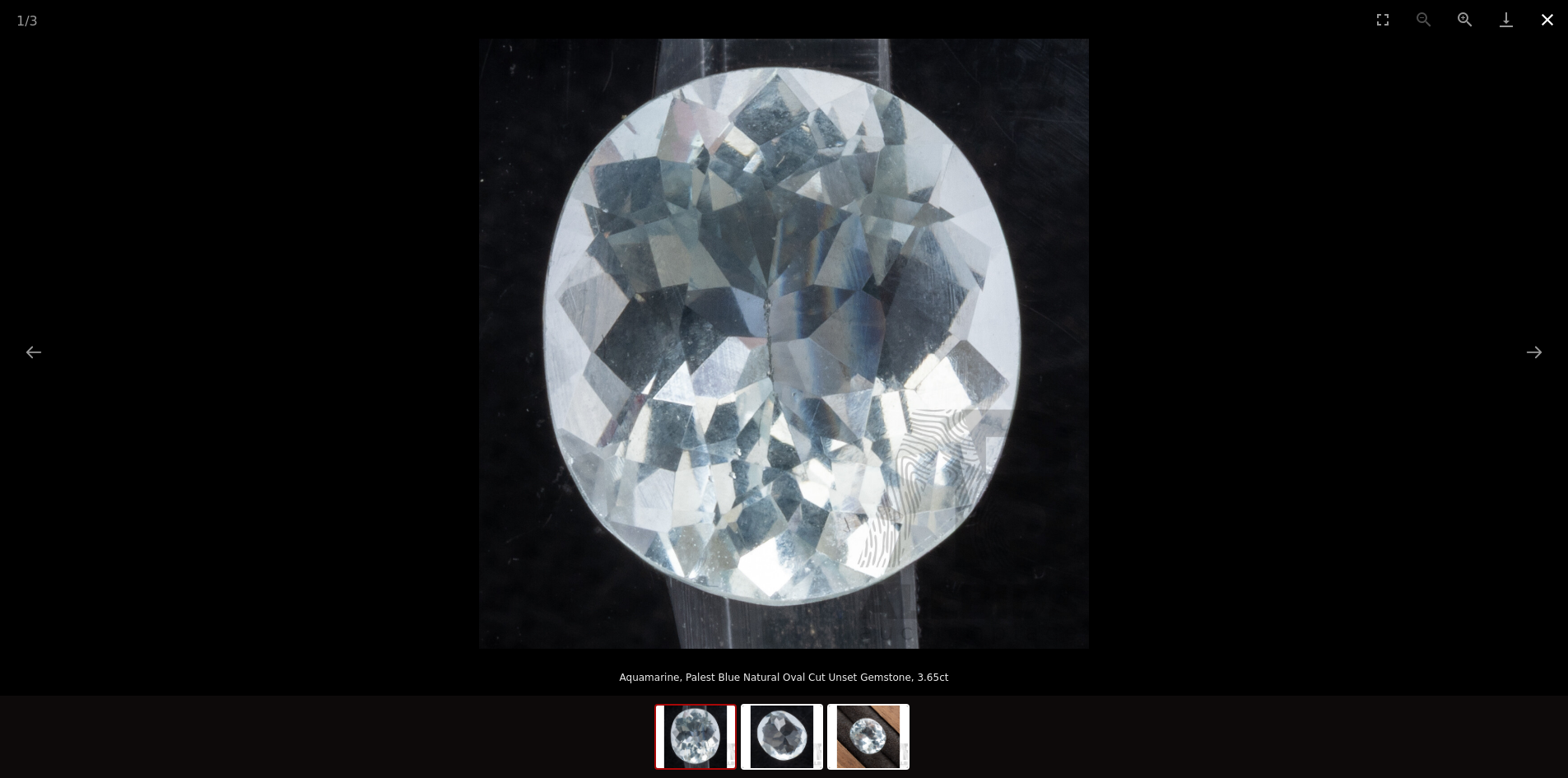
click at [1551, 23] on button "Close gallery" at bounding box center [1546, 19] width 41 height 39
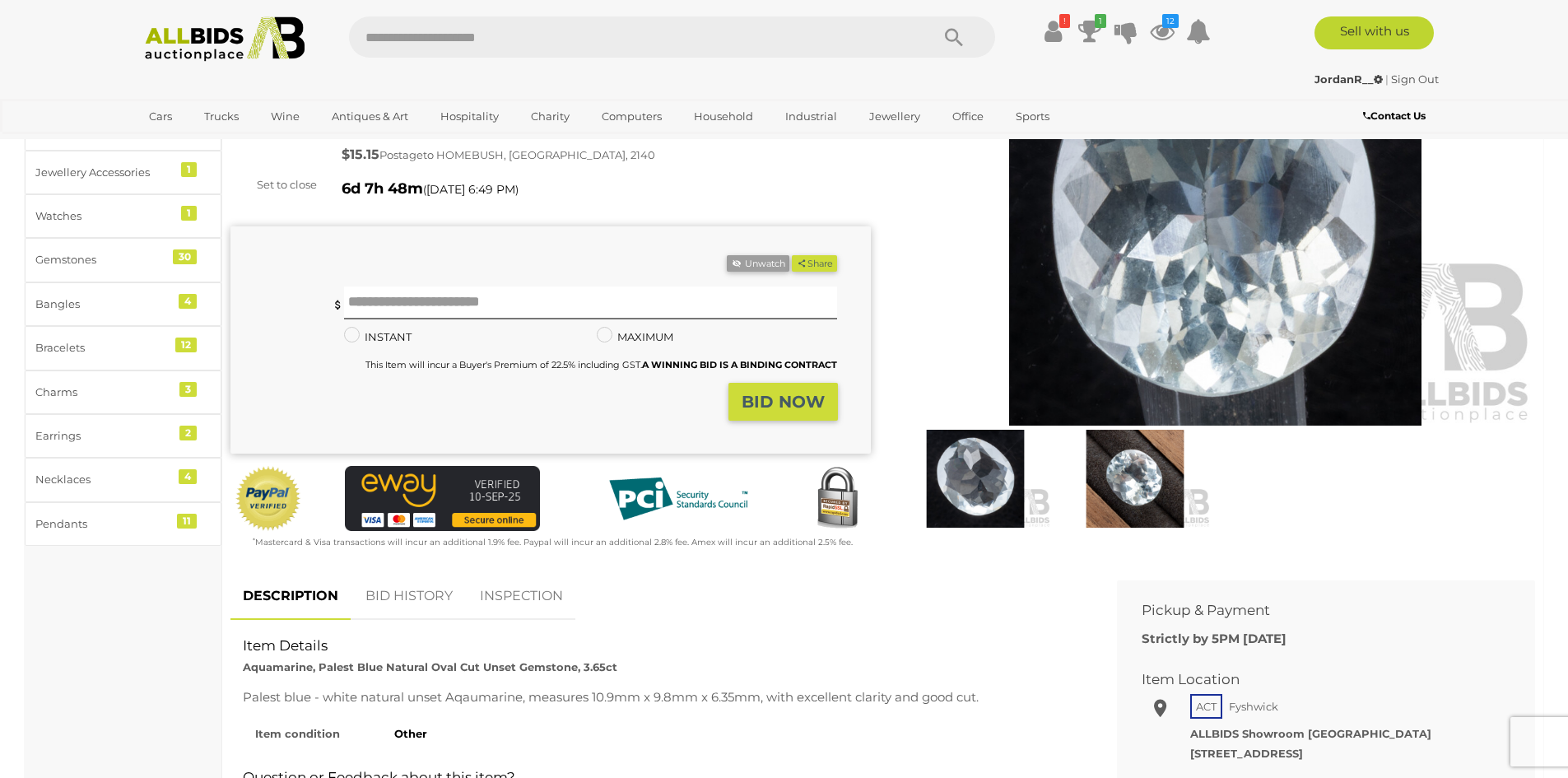
scroll to position [329, 0]
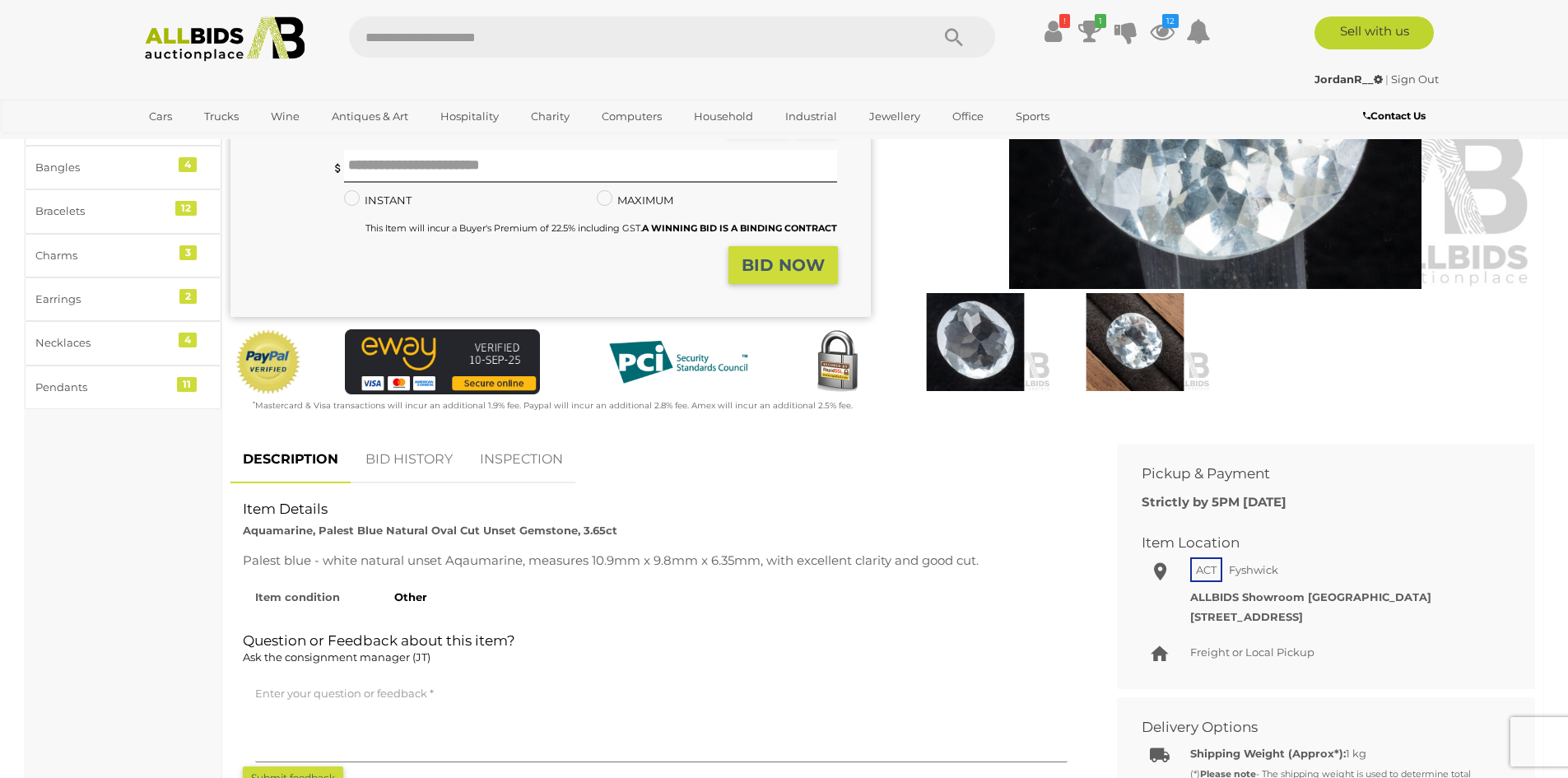
click at [1109, 358] on img at bounding box center [1134, 341] width 152 height 98
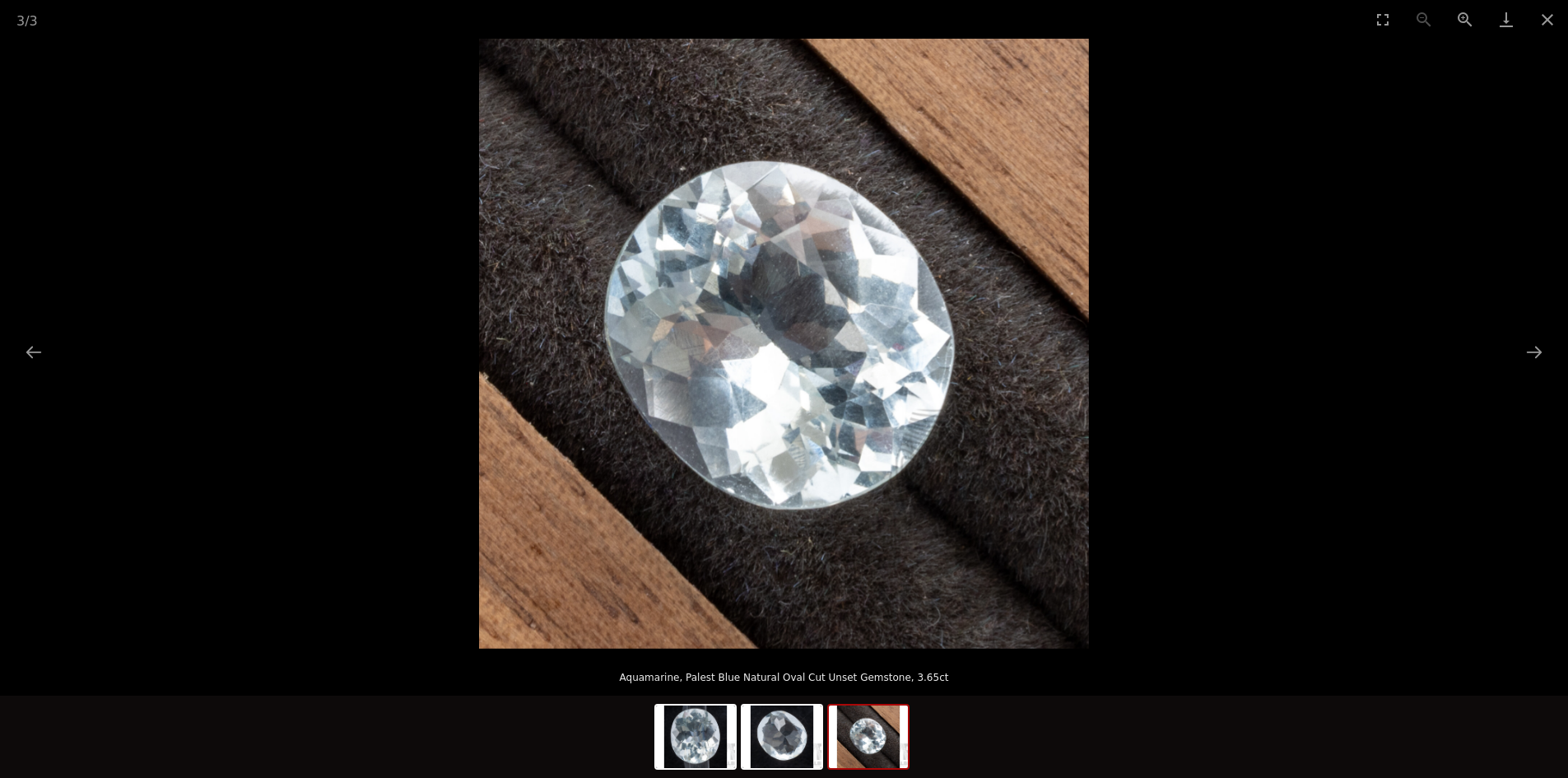
drag, startPoint x: 1550, startPoint y: 15, endPoint x: 1345, endPoint y: 137, distance: 238.6
click at [1550, 15] on button "Close gallery" at bounding box center [1546, 19] width 41 height 39
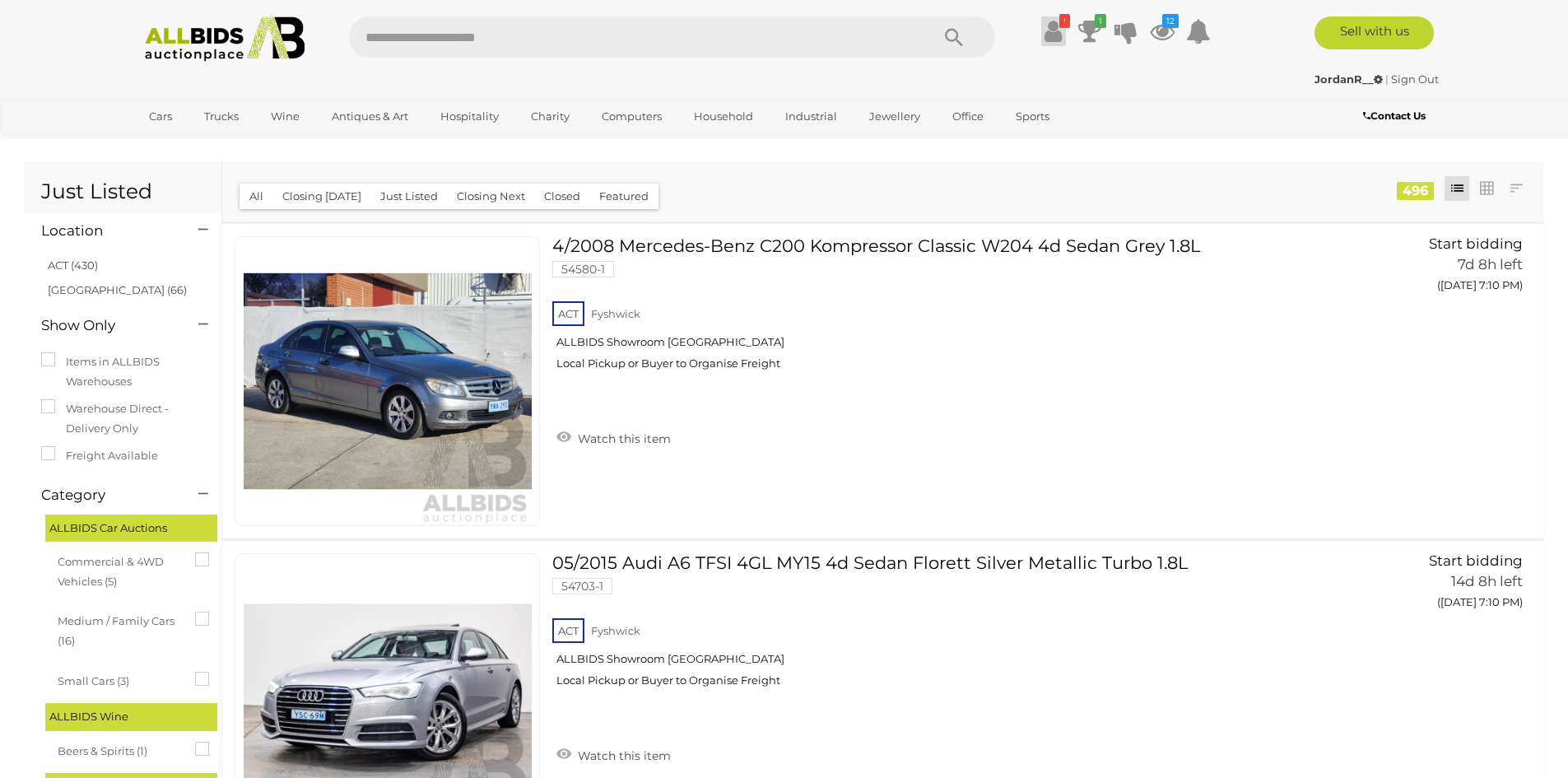
click at [1054, 38] on icon at bounding box center [1053, 31] width 17 height 30
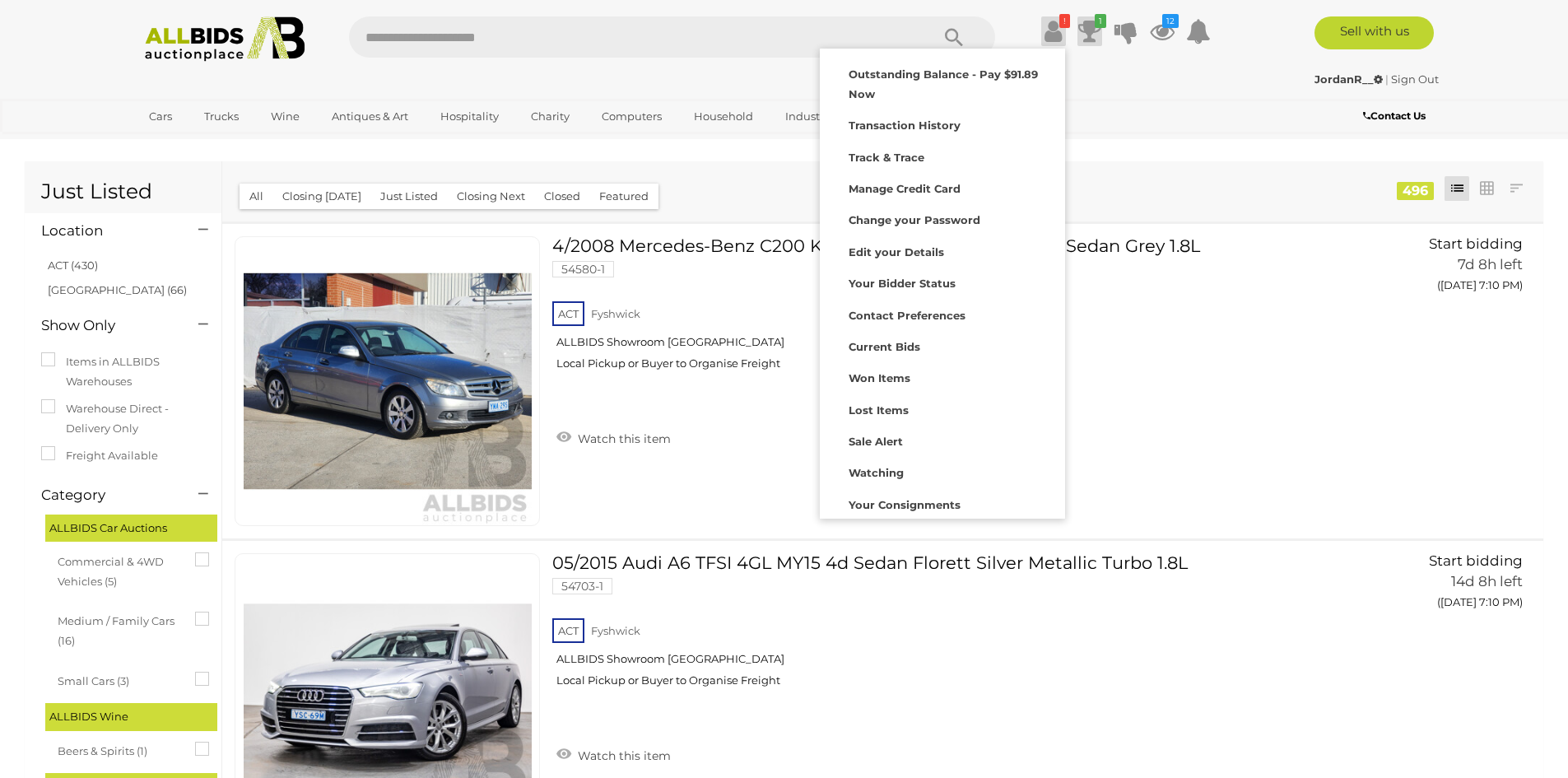
click at [1087, 27] on icon at bounding box center [1089, 31] width 23 height 30
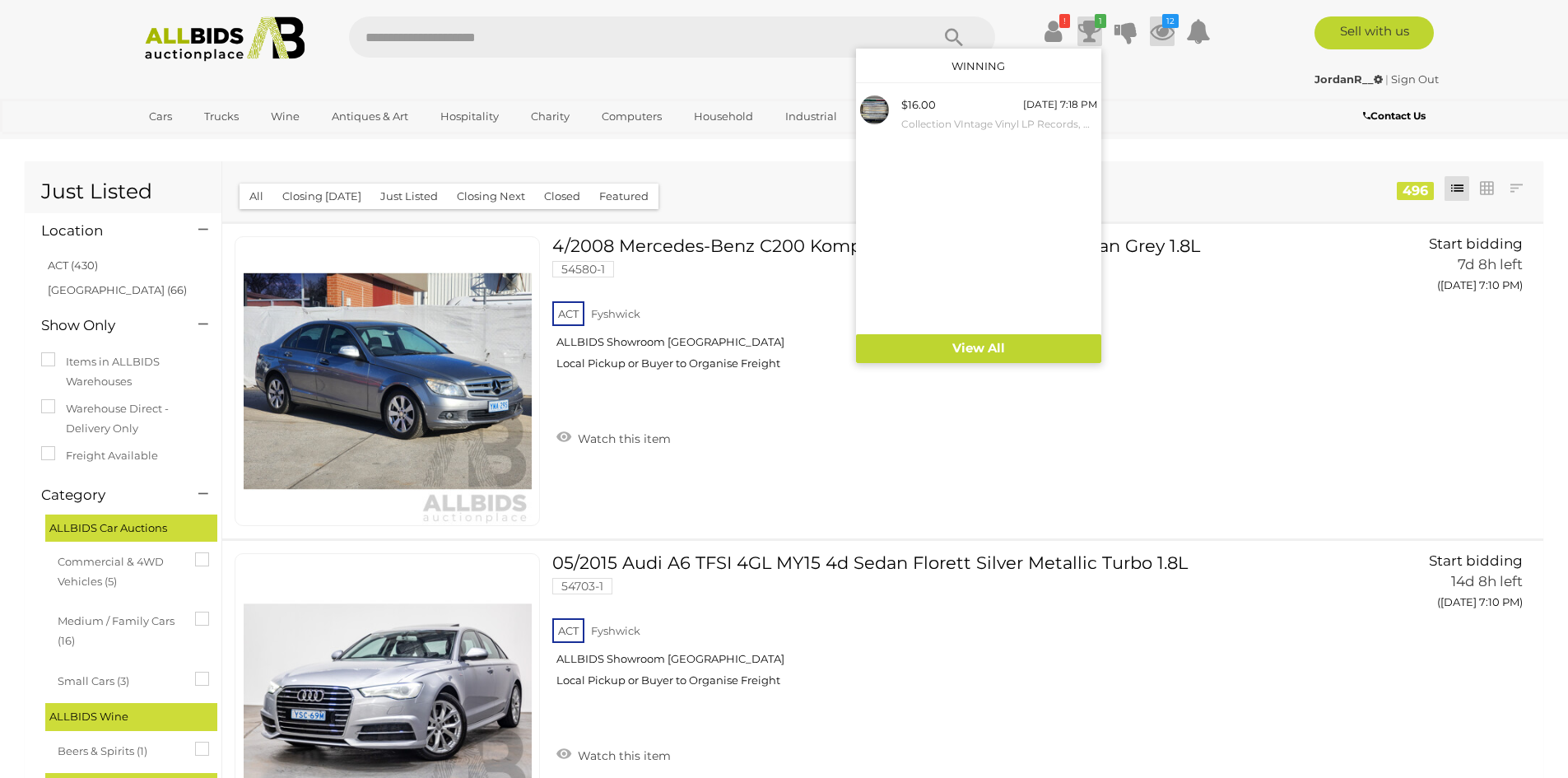
click at [1162, 32] on icon at bounding box center [1162, 31] width 25 height 30
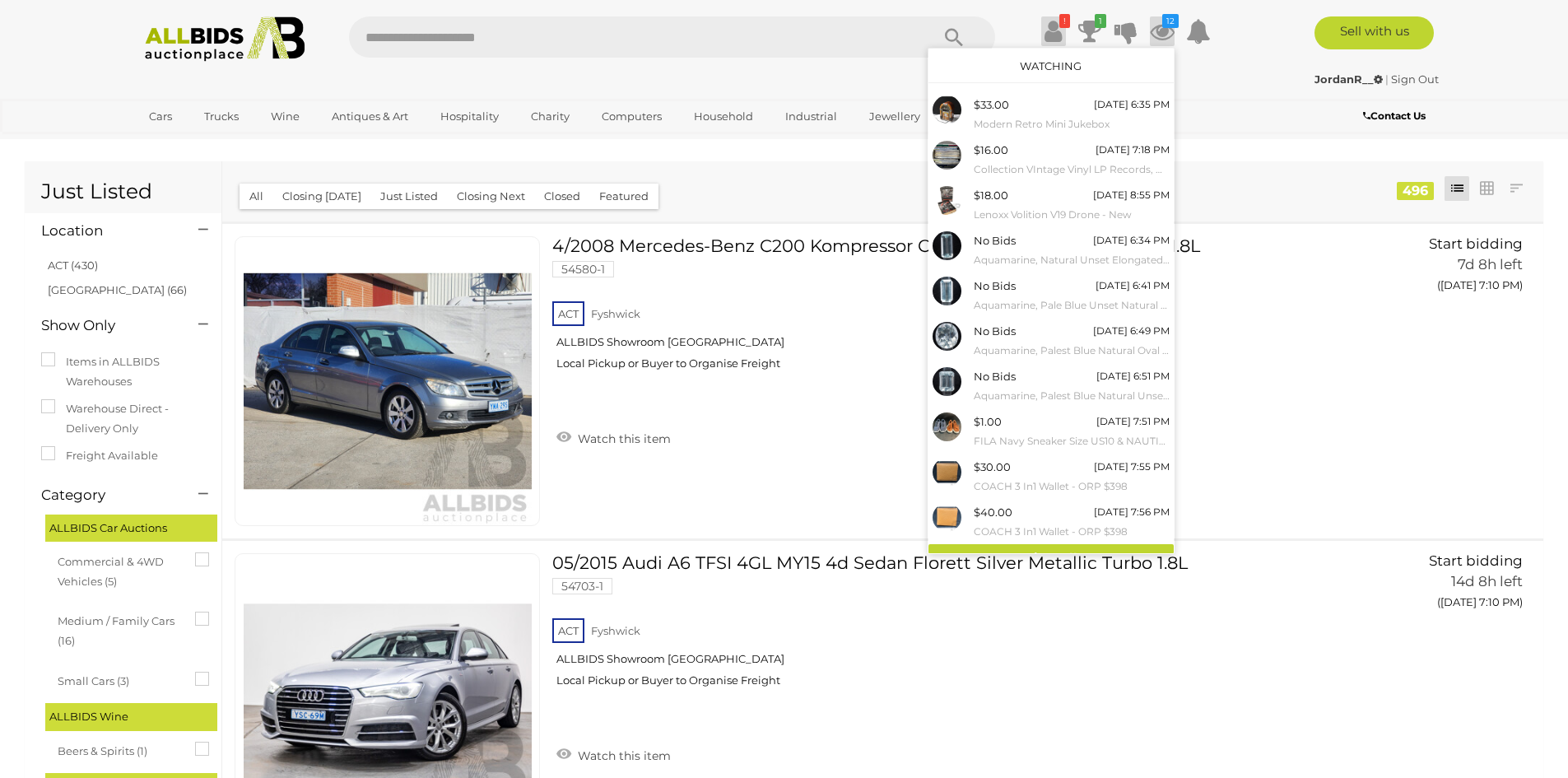
click at [1060, 32] on icon at bounding box center [1053, 31] width 17 height 30
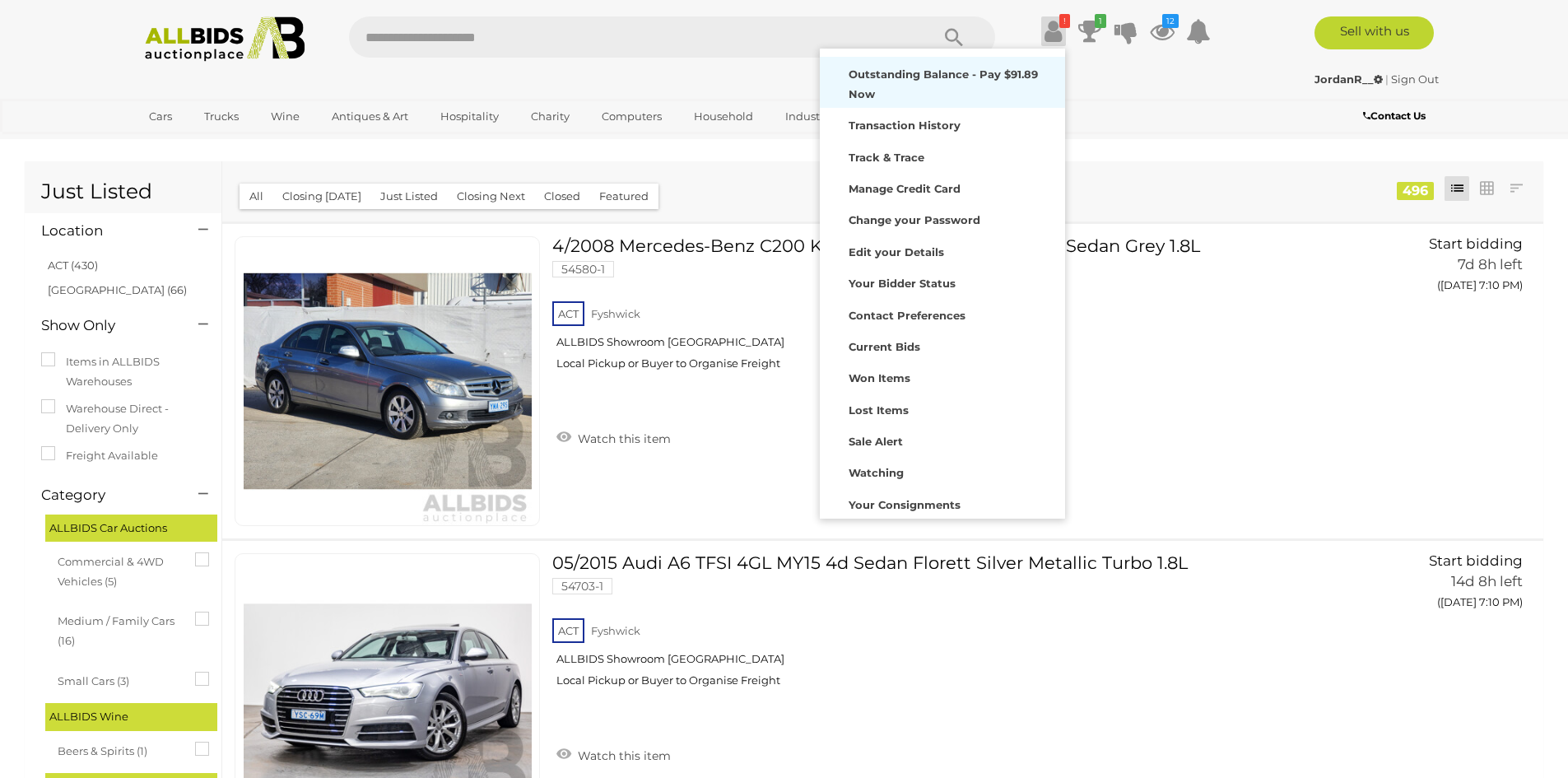
click at [974, 88] on div "Outstanding Balance - Pay $91.89 Now" at bounding box center [942, 82] width 237 height 43
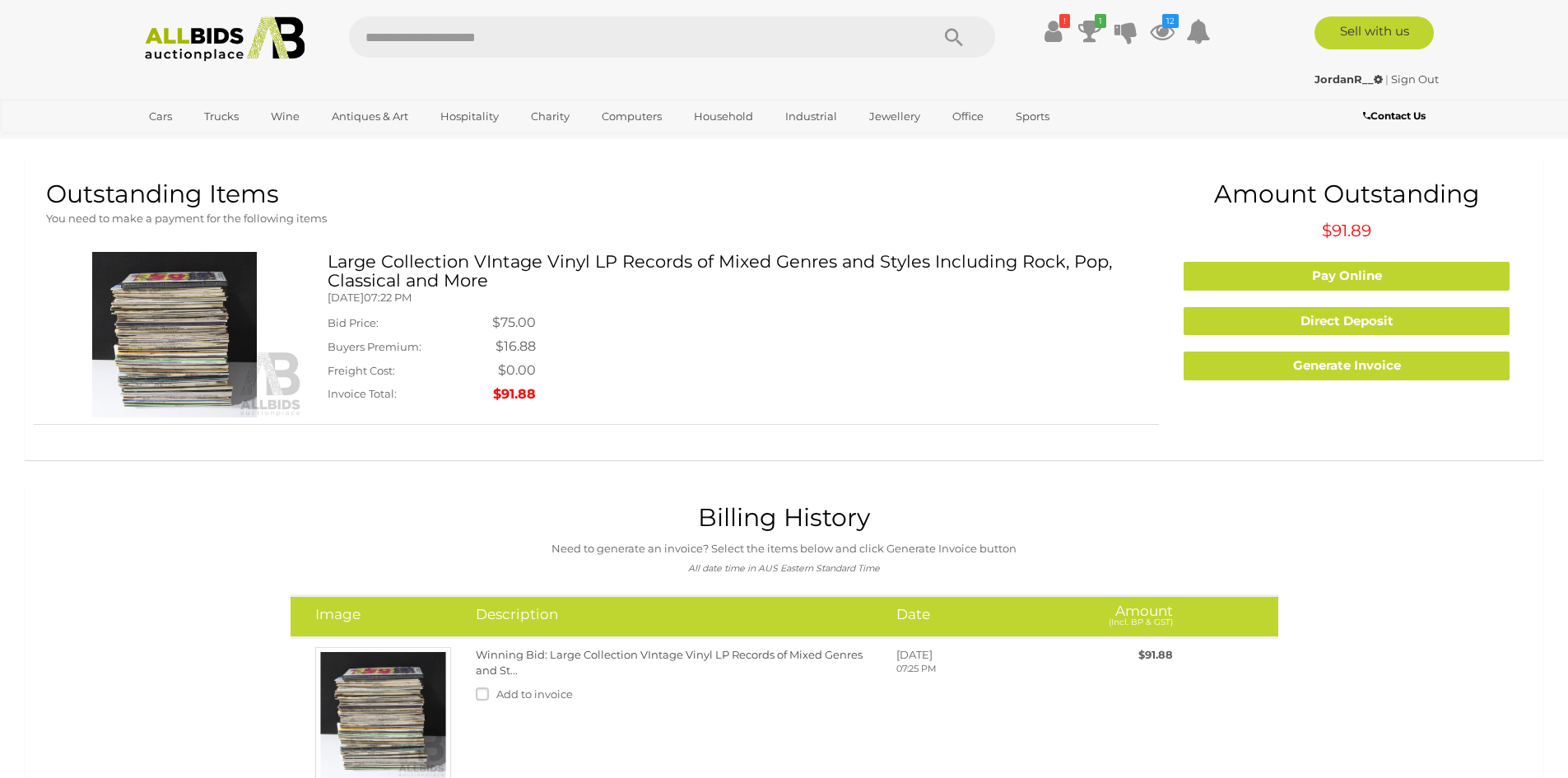
click at [1363, 107] on link "Contact Us" at bounding box center [1396, 115] width 67 height 18
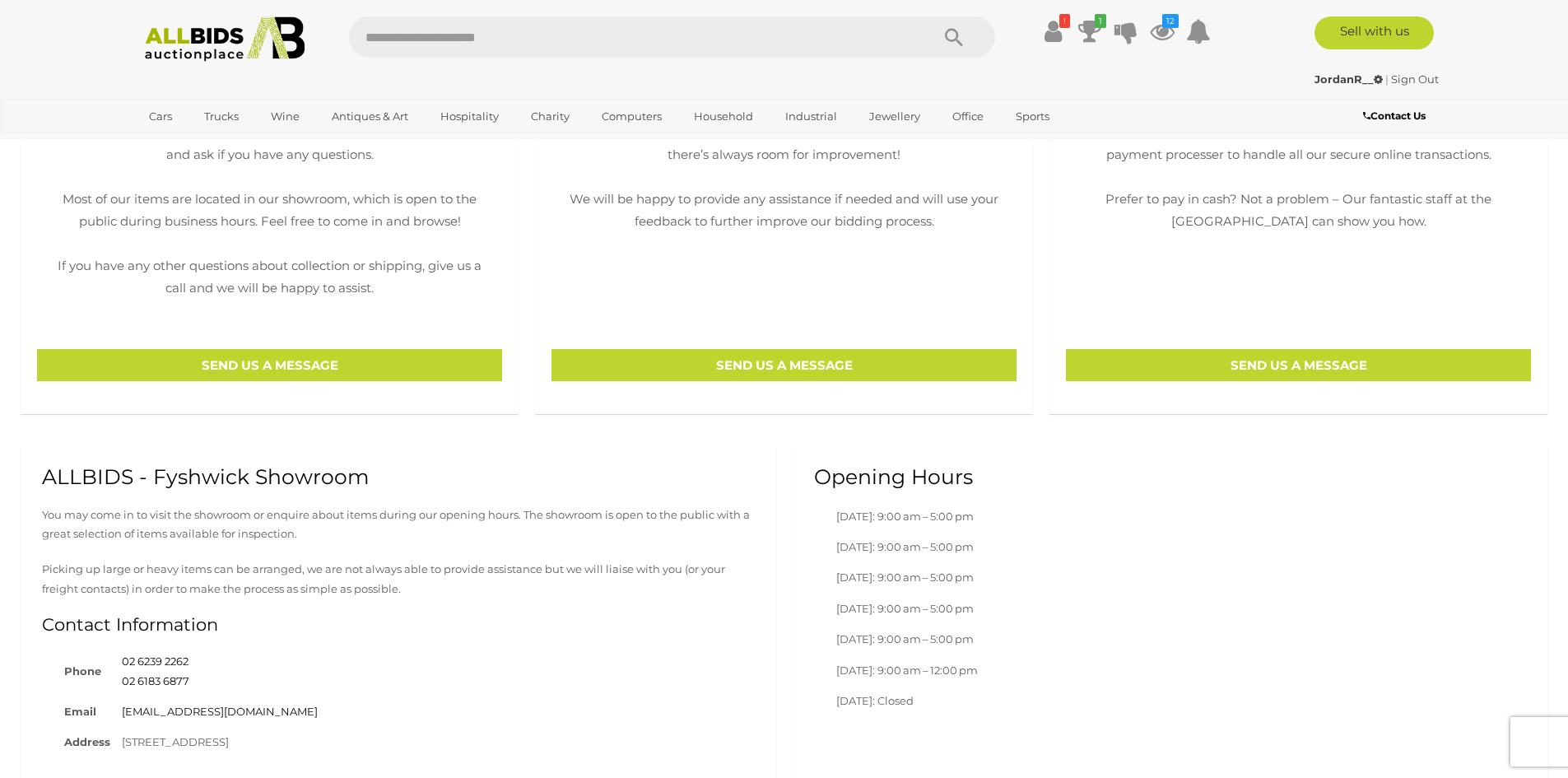
scroll to position [659, 0]
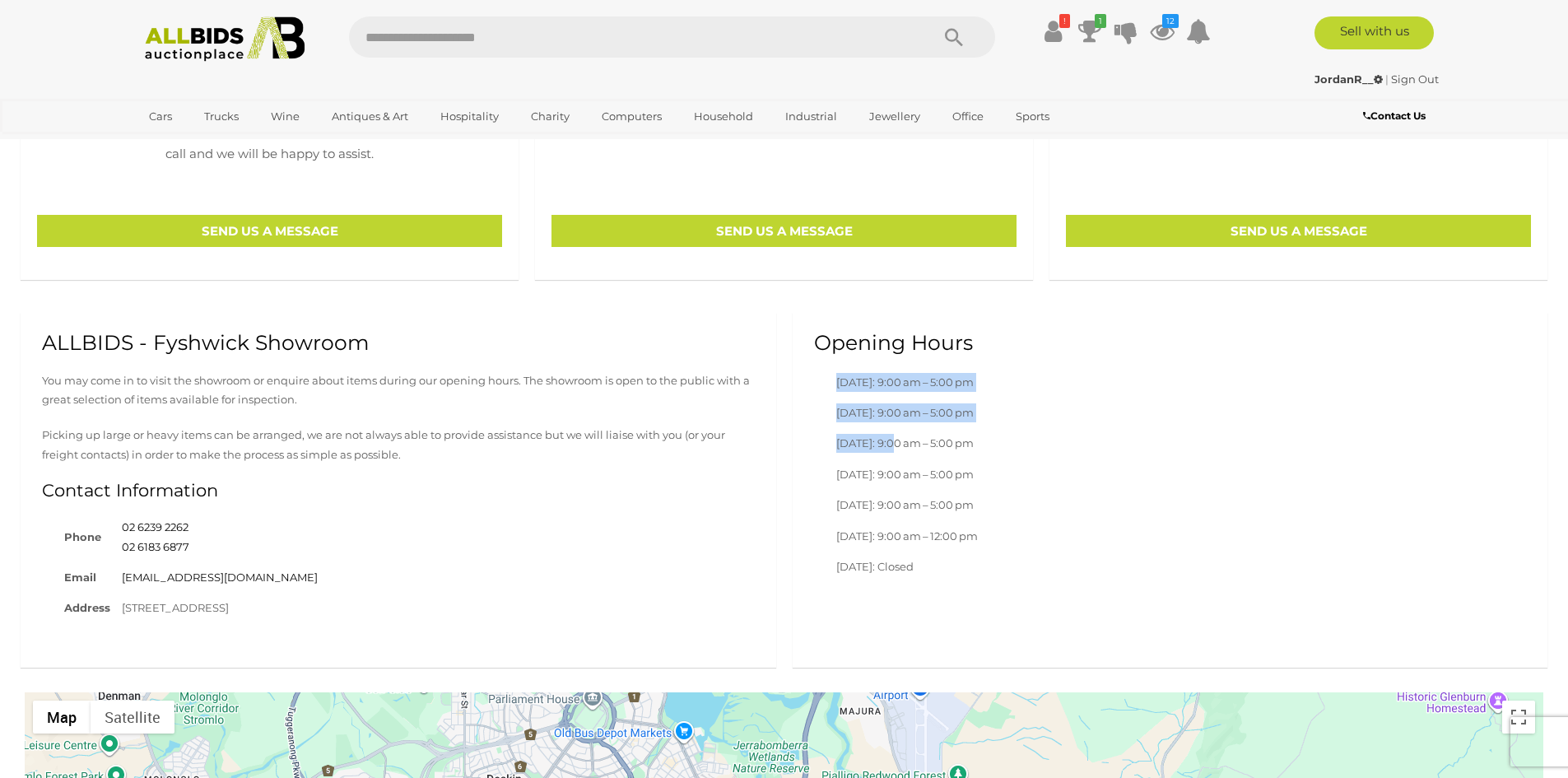
drag, startPoint x: 906, startPoint y: 444, endPoint x: 1044, endPoint y: 455, distance: 138.4
click at [1038, 450] on div "Opening Hours [DATE]: 9:00 am – 5:00 pm [DATE]: 9:00 am – 5:00 pm [DATE]: 9:00 …" at bounding box center [1170, 457] width 756 height 288
click at [1045, 450] on div "Opening Hours [DATE]: 9:00 am – 5:00 pm [DATE]: 9:00 am – 5:00 pm [DATE]: 9:00 …" at bounding box center [1170, 457] width 756 height 288
click at [1089, 43] on icon at bounding box center [1089, 31] width 23 height 30
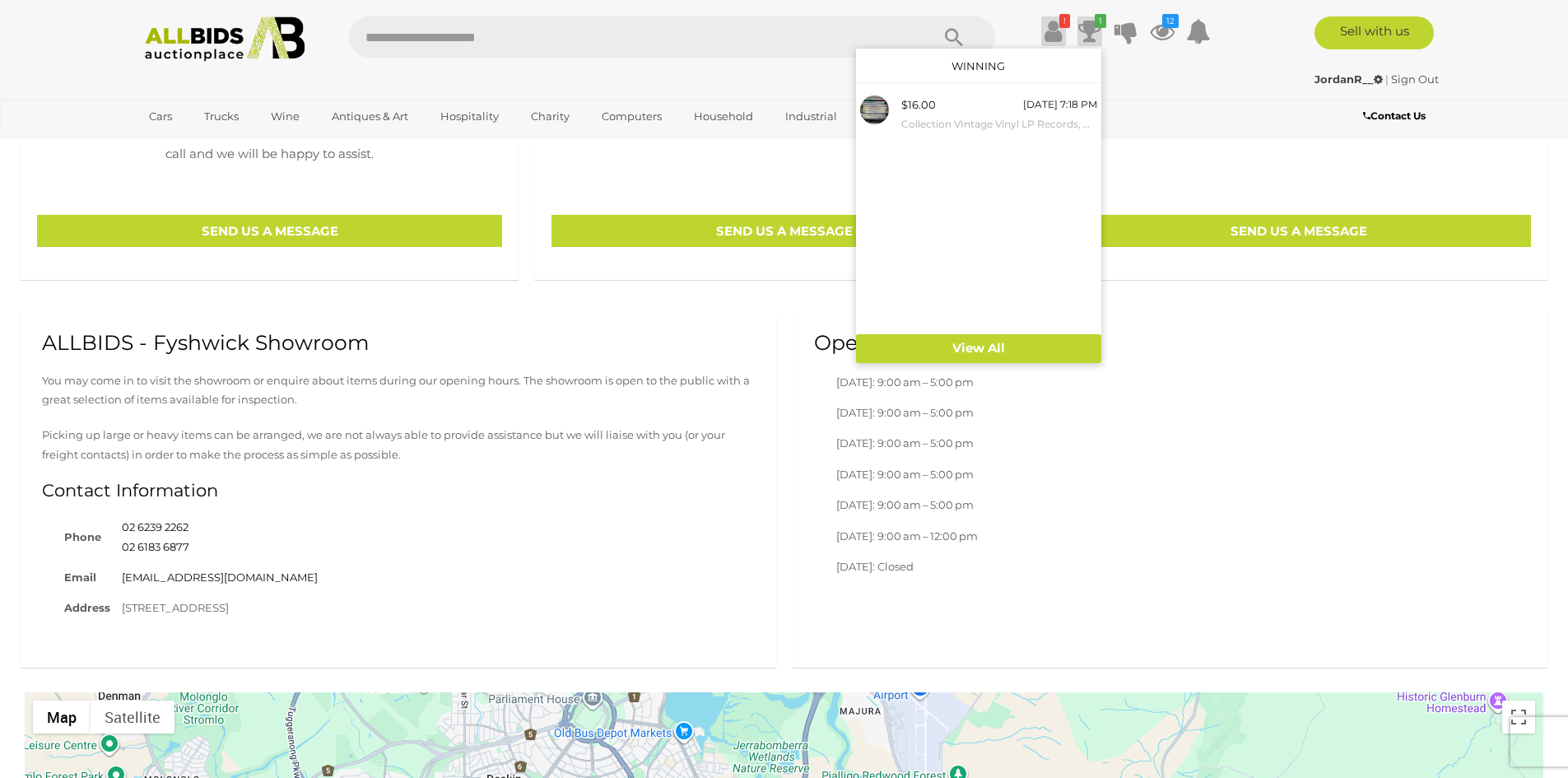
click at [1062, 36] on link "!" at bounding box center [1053, 31] width 25 height 30
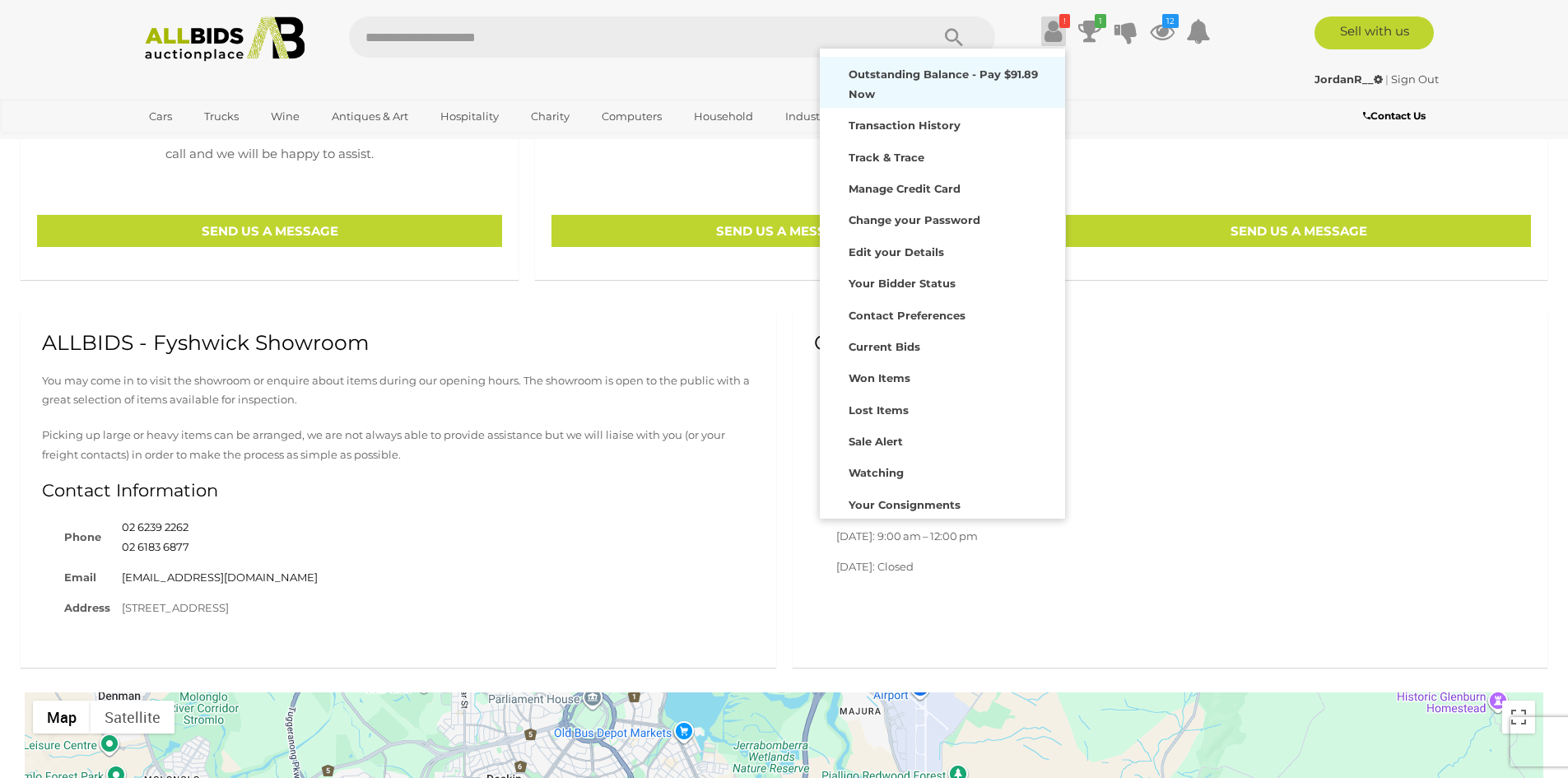
click at [993, 76] on strong "Outstanding Balance - Pay $91.89 Now" at bounding box center [943, 84] width 190 height 32
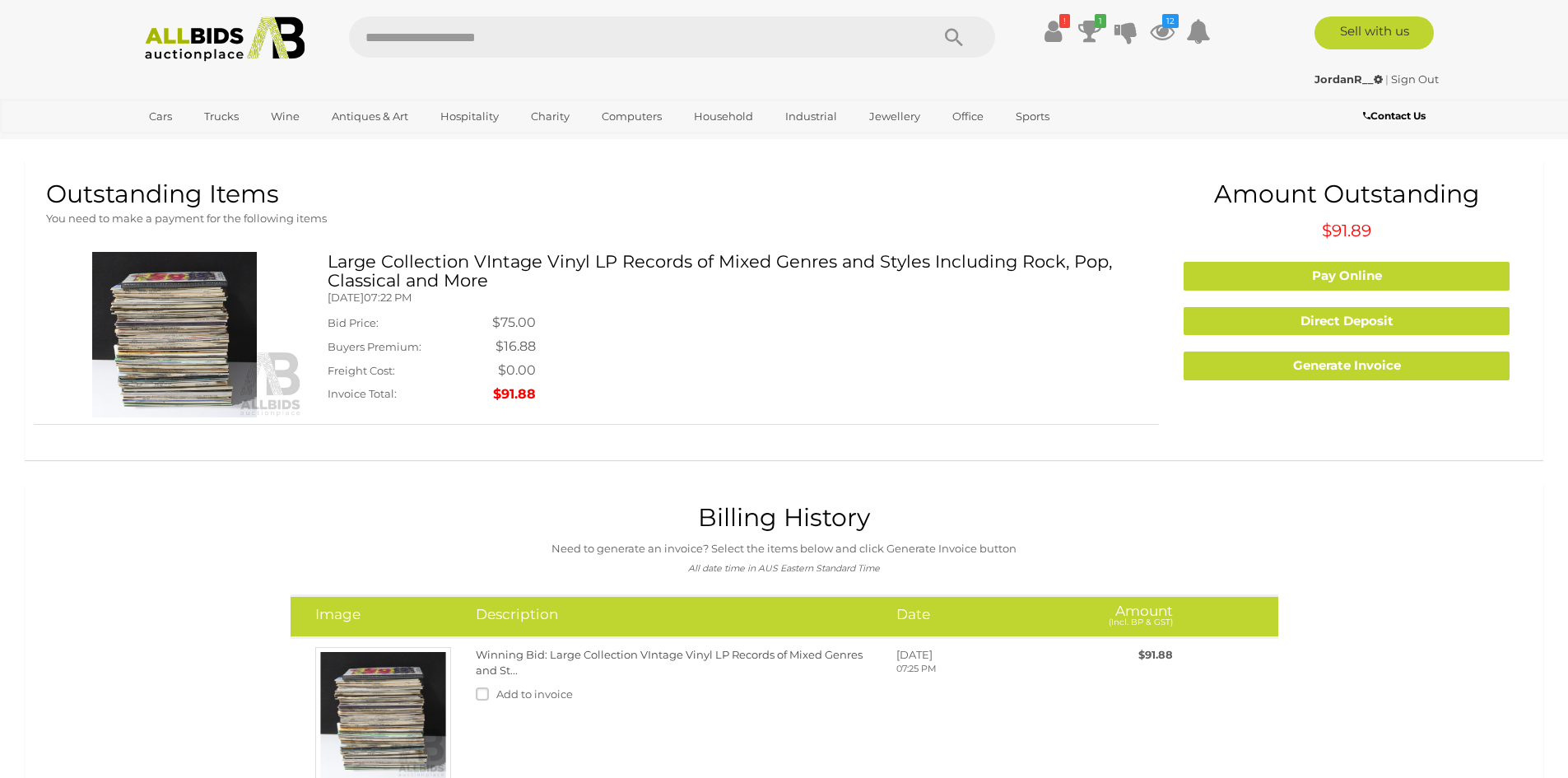
click at [218, 61] on div "! Transaction History" at bounding box center [784, 32] width 1568 height 66
click at [220, 49] on img at bounding box center [224, 38] width 178 height 45
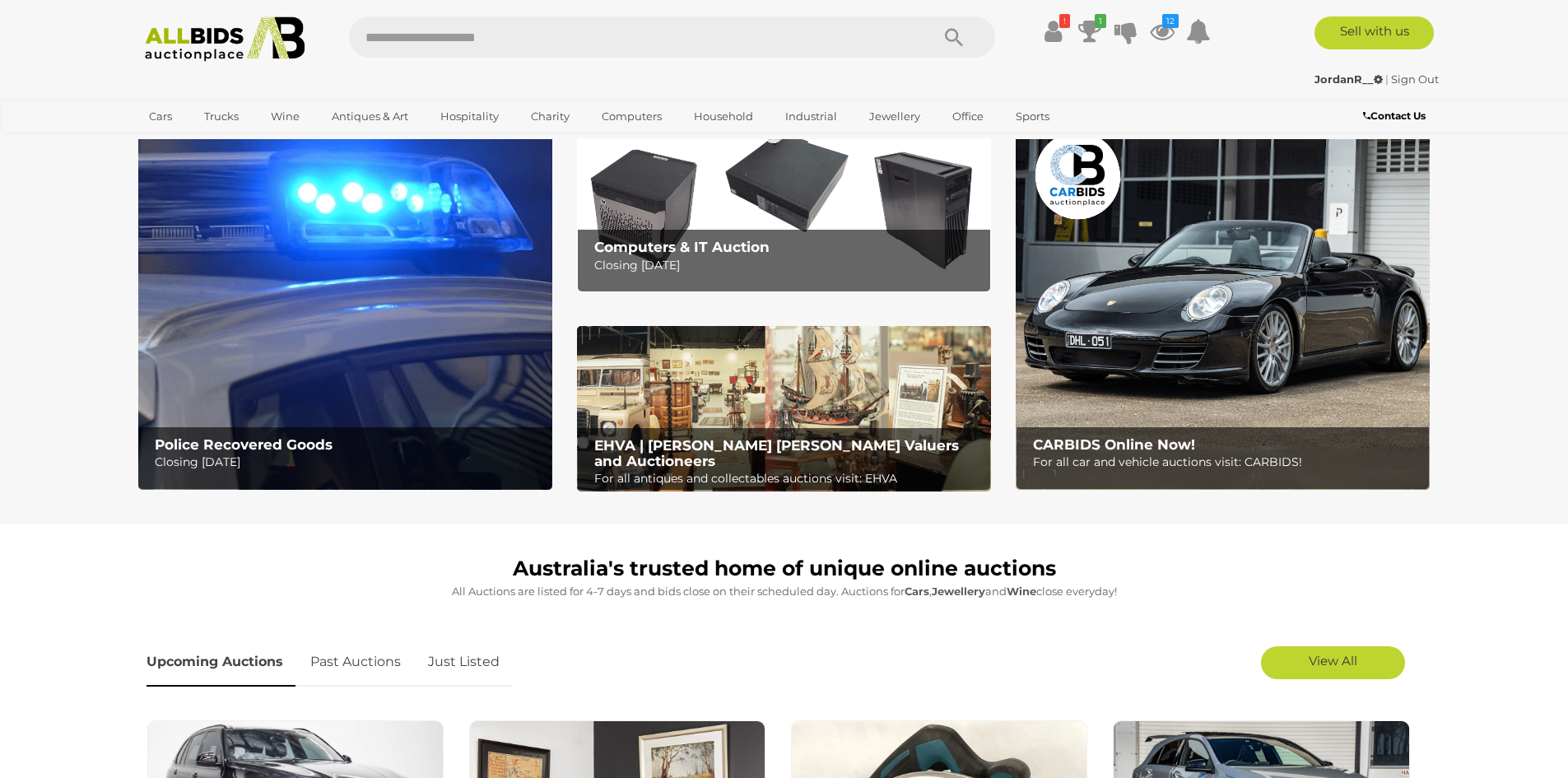
scroll to position [329, 0]
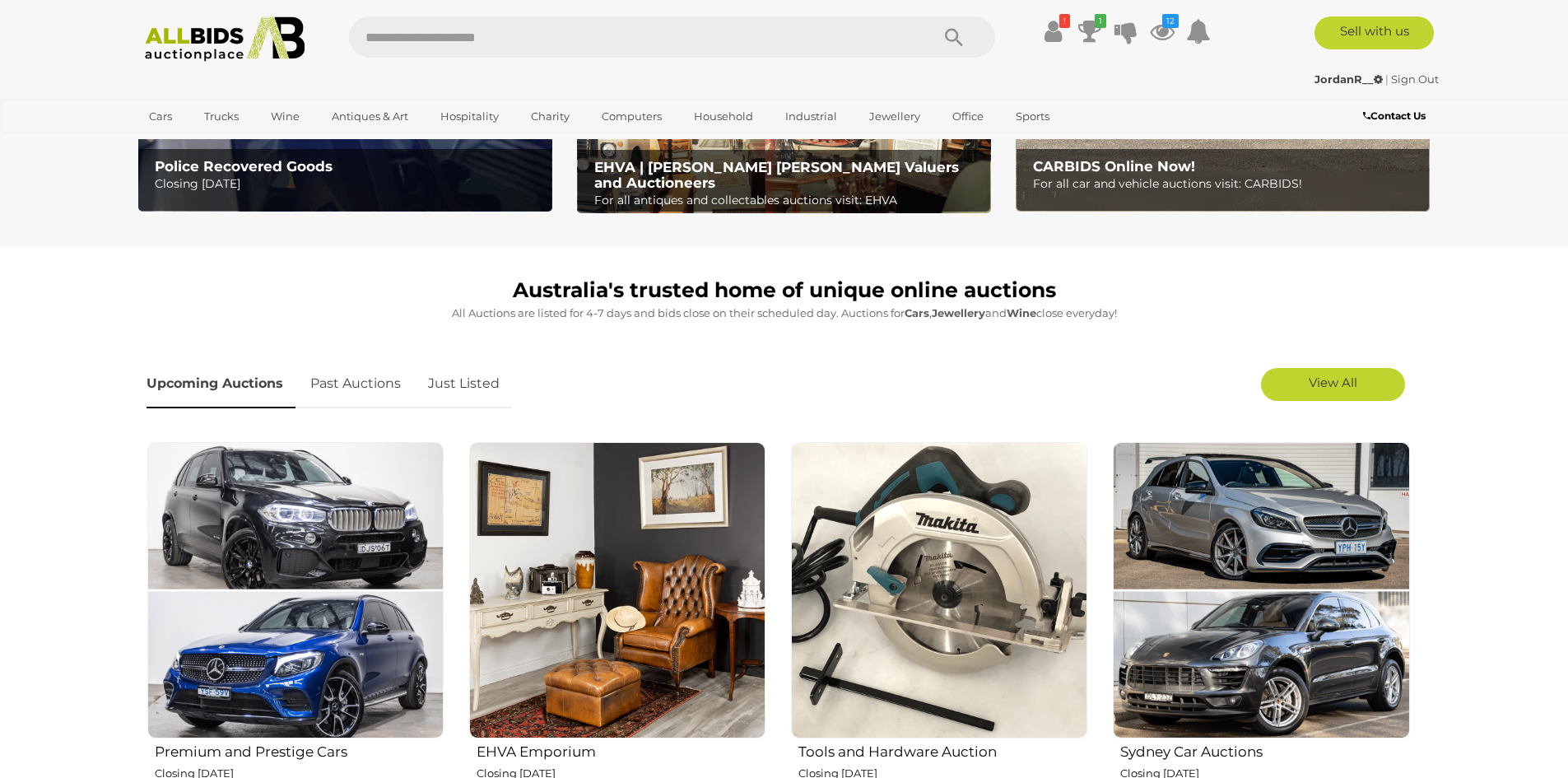
click at [482, 372] on link "Just Listed" at bounding box center [463, 383] width 96 height 49
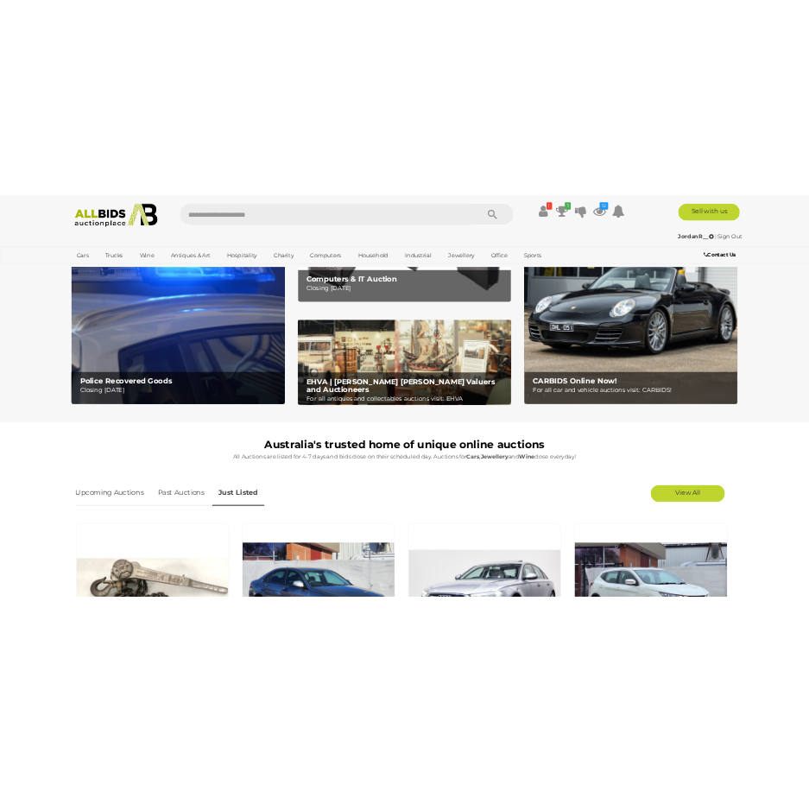
scroll to position [0, 0]
